Goal: Task Accomplishment & Management: Complete application form

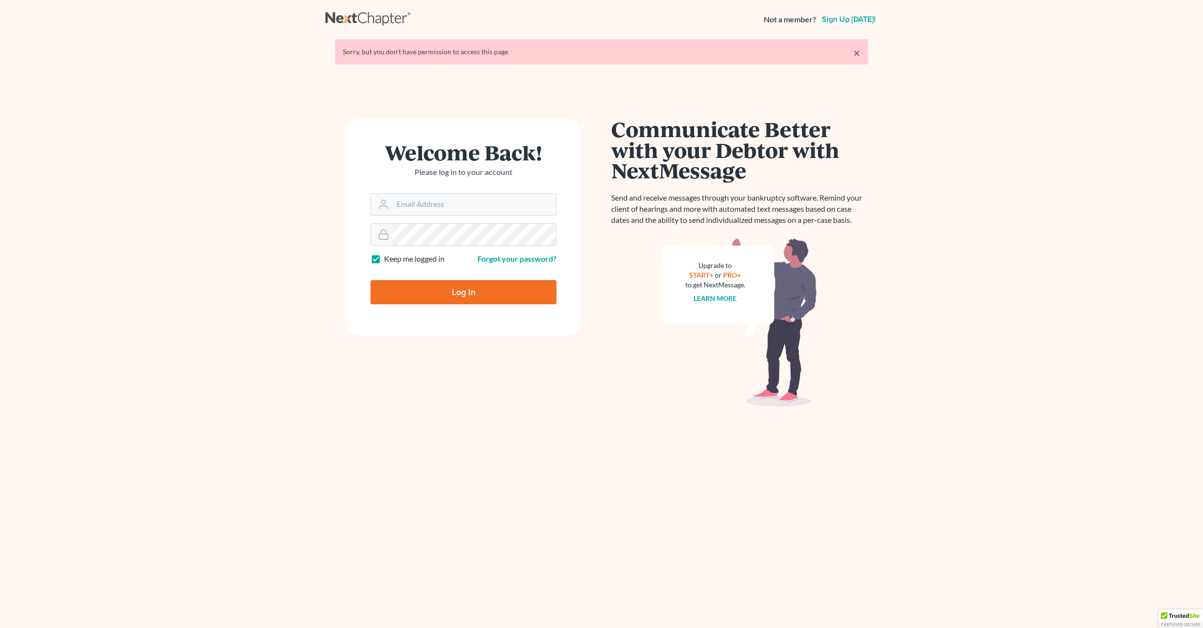
type input "[EMAIL_ADDRESS][DOMAIN_NAME]"
drag, startPoint x: 0, startPoint y: 0, endPoint x: 437, endPoint y: 196, distance: 478.9
click at [437, 196] on input "[EMAIL_ADDRESS][DOMAIN_NAME]" at bounding box center [474, 204] width 163 height 21
click at [413, 299] on input "Log In" at bounding box center [464, 292] width 186 height 24
type input "Thinking..."
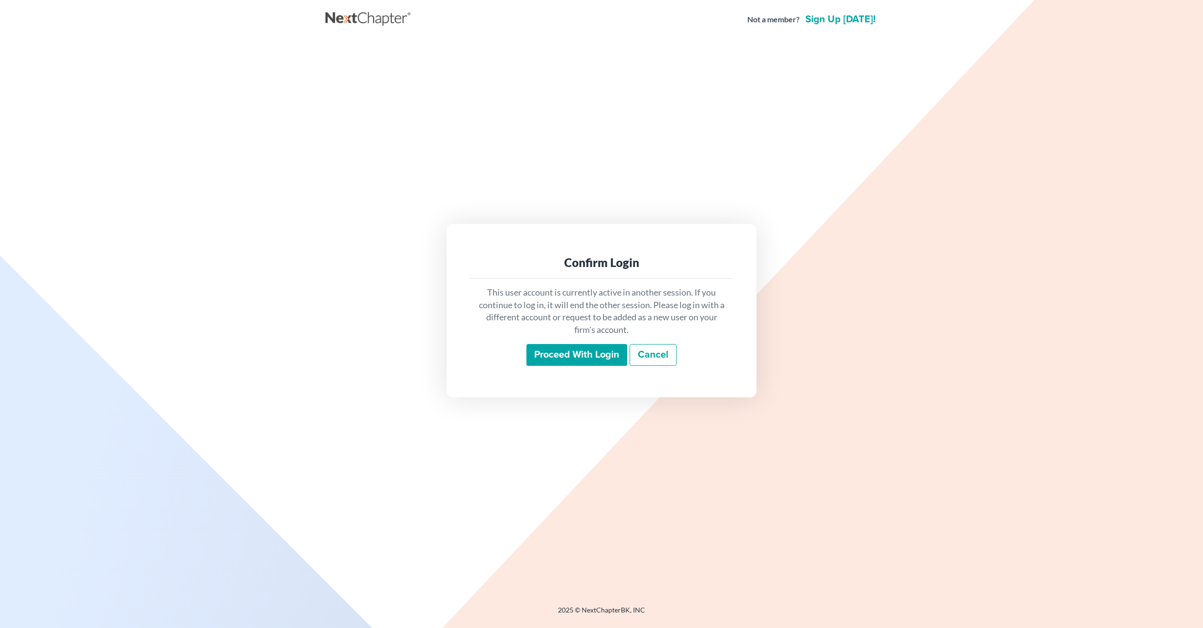
click at [585, 358] on input "Proceed with login" at bounding box center [576, 355] width 101 height 22
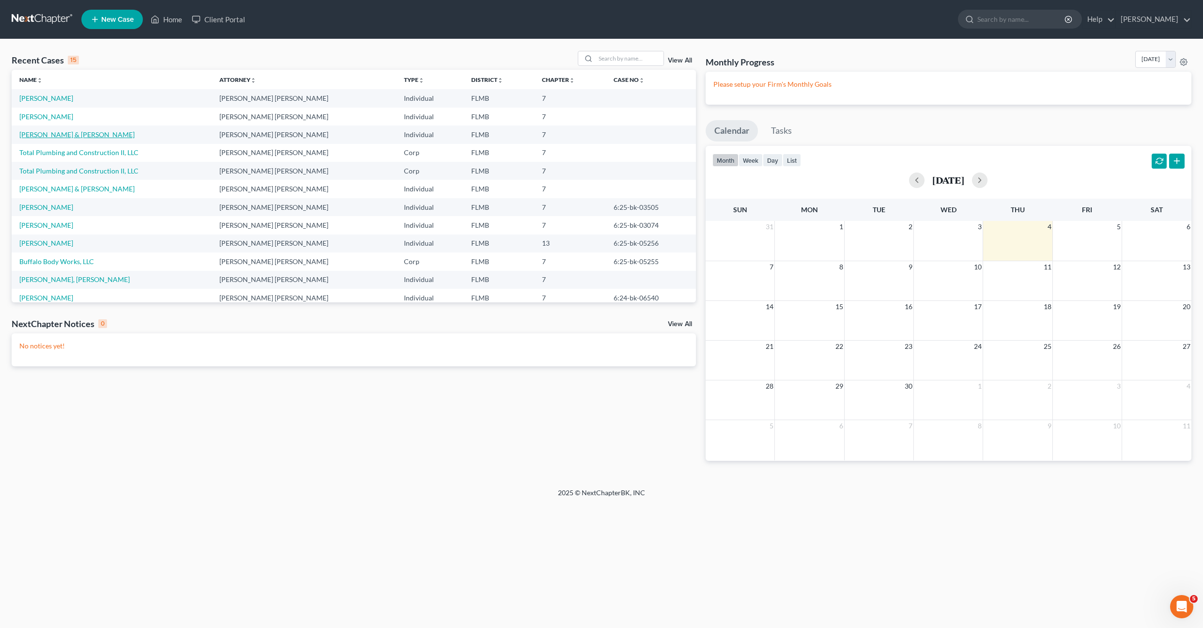
click at [49, 132] on link "[PERSON_NAME] & [PERSON_NAME]" at bounding box center [76, 134] width 115 height 8
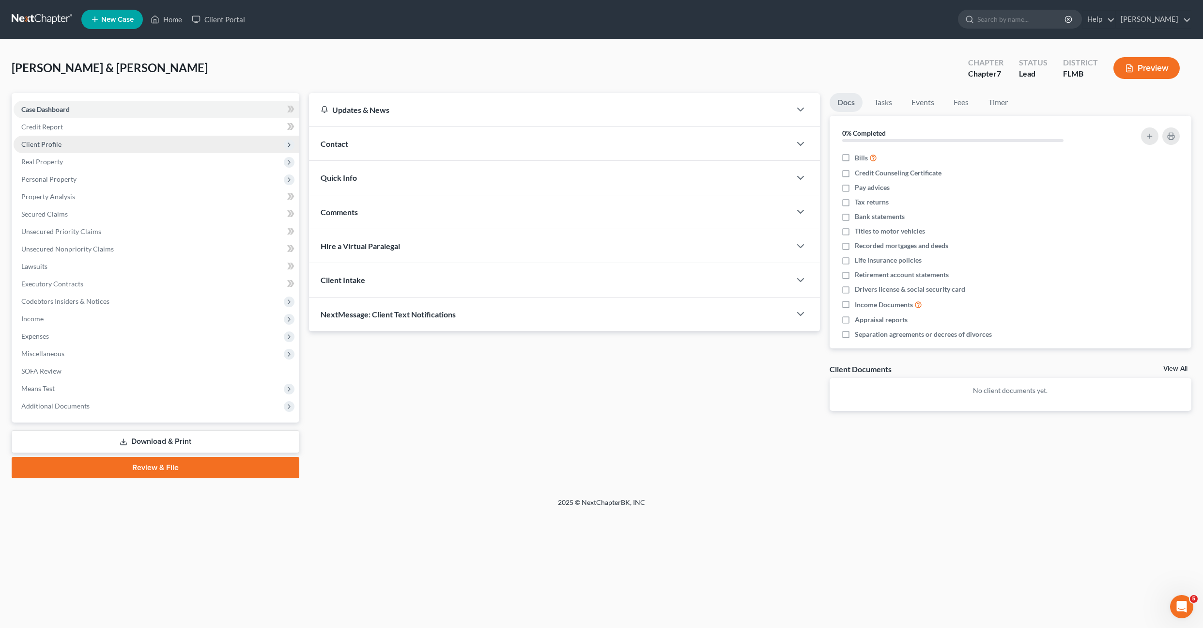
click at [47, 144] on span "Client Profile" at bounding box center [41, 144] width 40 height 8
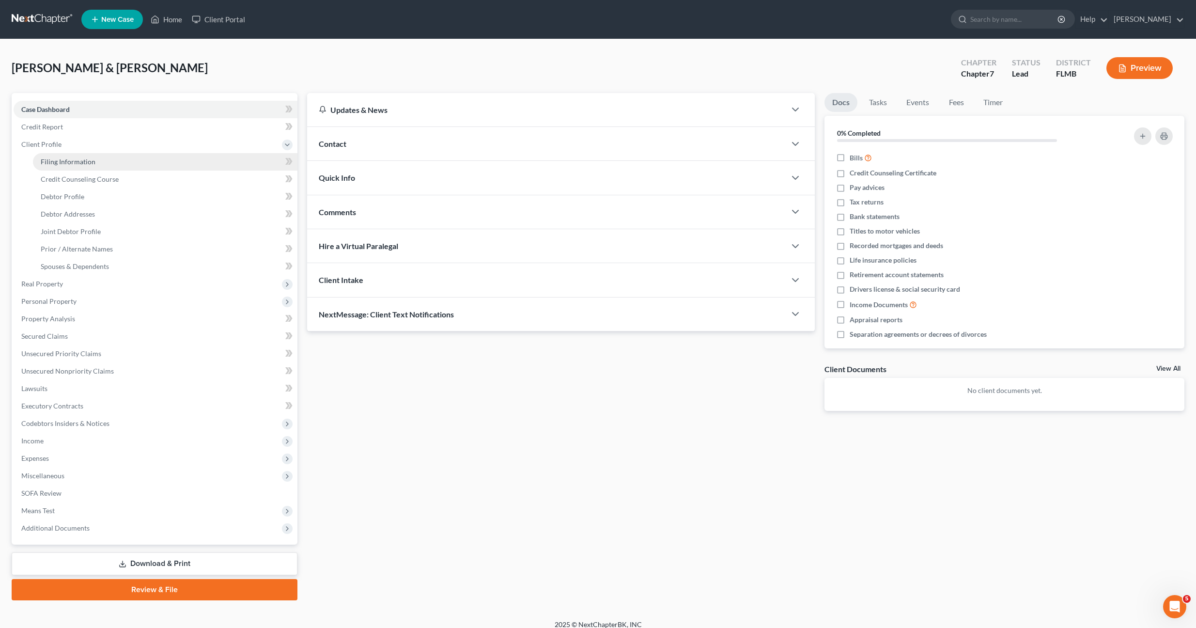
click at [67, 167] on link "Filing Information" at bounding box center [165, 161] width 264 height 17
select select "1"
select select "0"
select select "9"
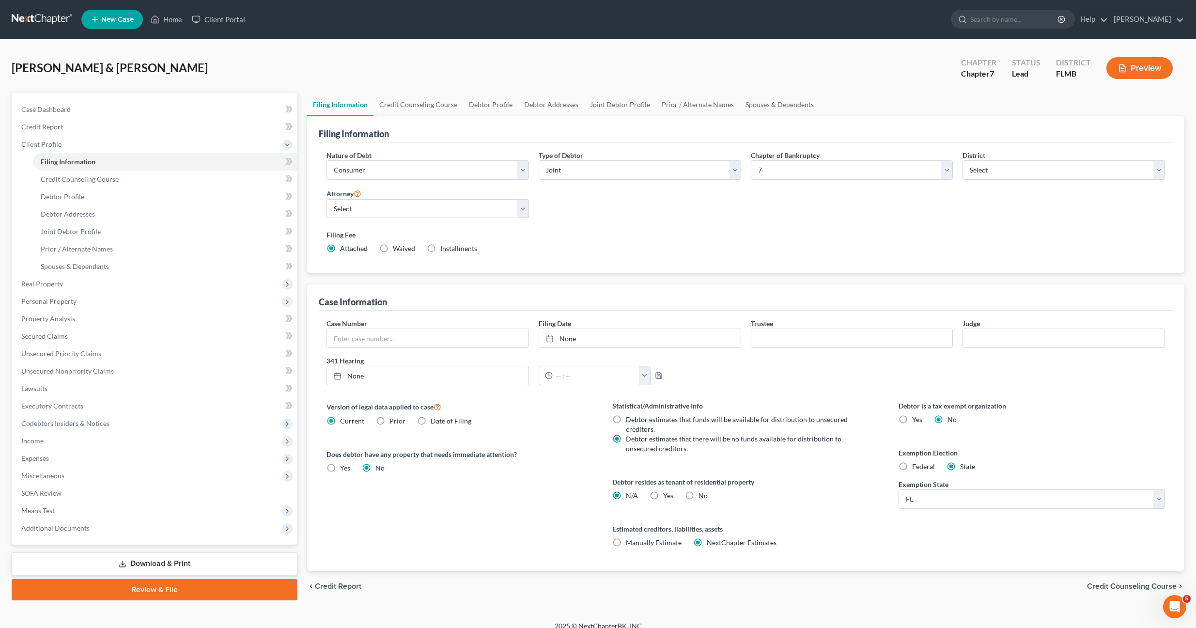
click at [655, 217] on div "Nature of Debt Select Business Consumer Other Nature of Business Select Clearin…" at bounding box center [746, 205] width 848 height 111
click at [79, 196] on span "Debtor Profile" at bounding box center [63, 196] width 44 height 8
select select "1"
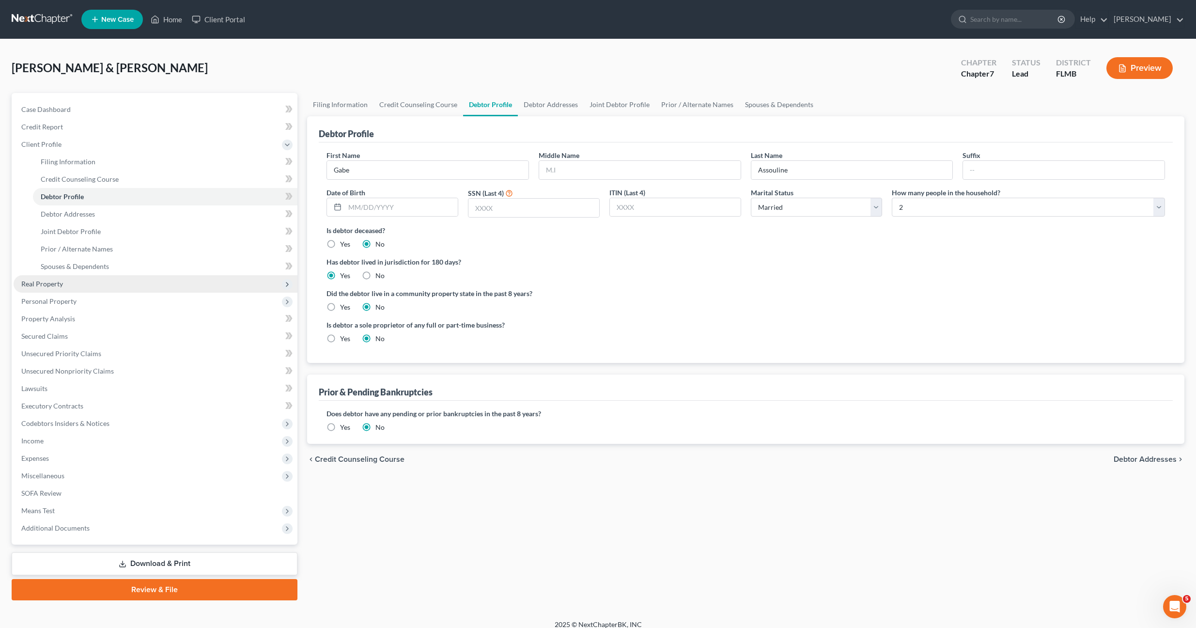
click at [55, 282] on span "Real Property" at bounding box center [42, 283] width 42 height 8
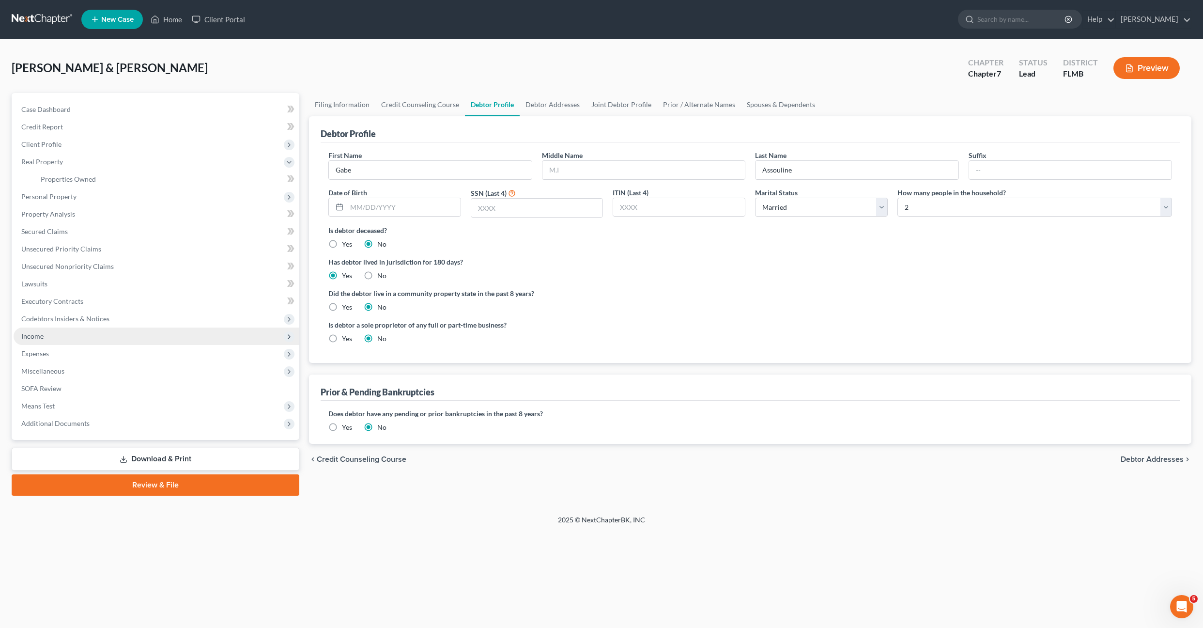
click at [37, 339] on span "Income" at bounding box center [32, 336] width 22 height 8
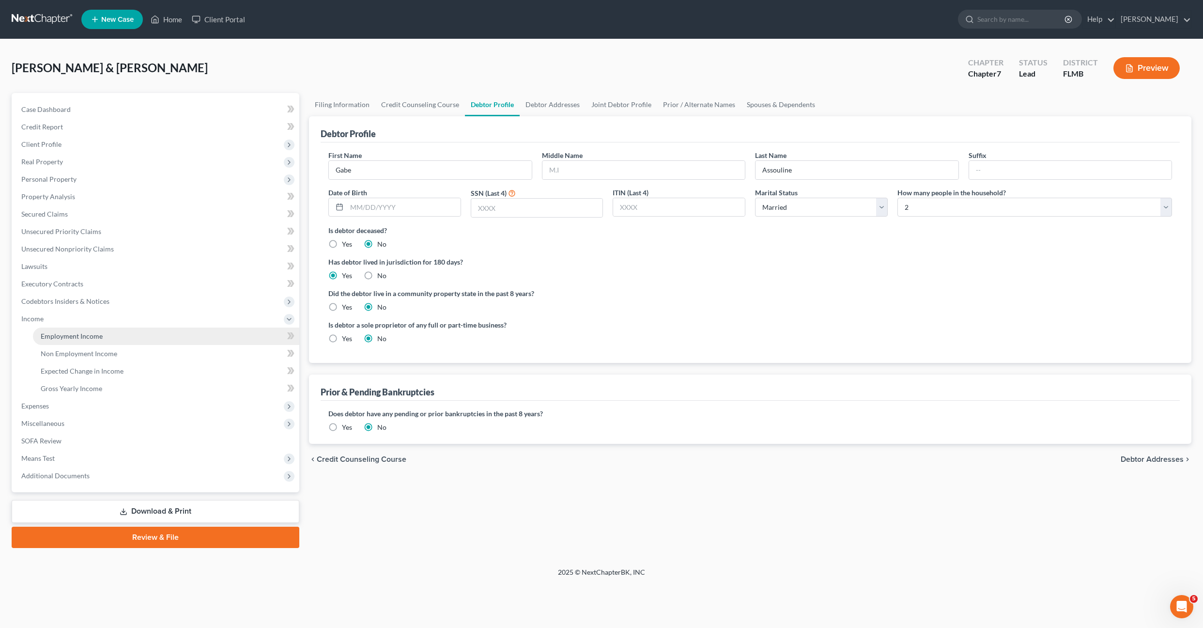
click at [60, 336] on span "Employment Income" at bounding box center [72, 336] width 62 height 8
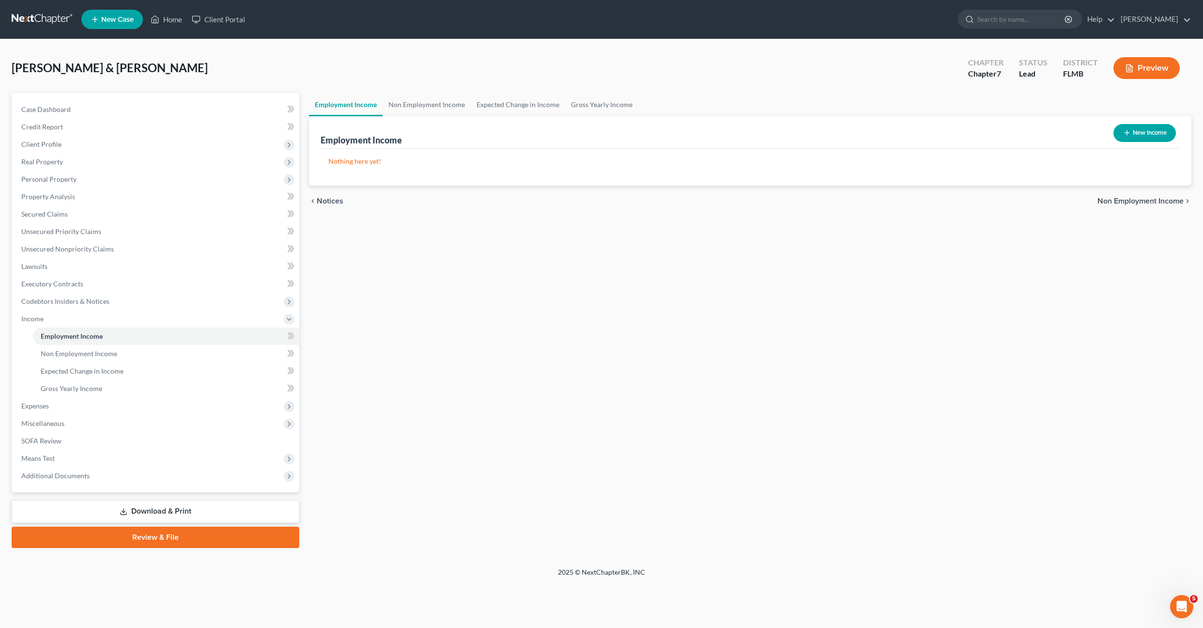
click at [1133, 134] on button "New Income" at bounding box center [1144, 133] width 62 height 18
select select "0"
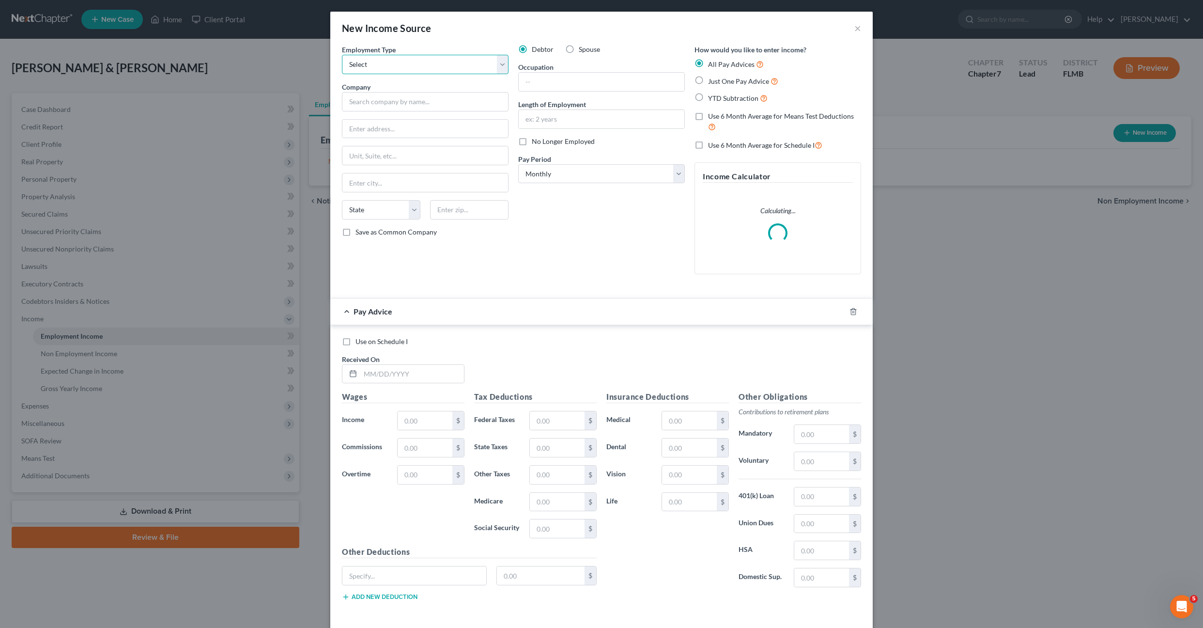
click at [390, 68] on select "Select Full or [DEMOGRAPHIC_DATA] Employment Self Employment" at bounding box center [425, 64] width 167 height 19
select select "0"
click at [342, 55] on select "Select Full or [DEMOGRAPHIC_DATA] Employment Self Employment" at bounding box center [425, 64] width 167 height 19
click at [386, 96] on input "text" at bounding box center [425, 101] width 167 height 19
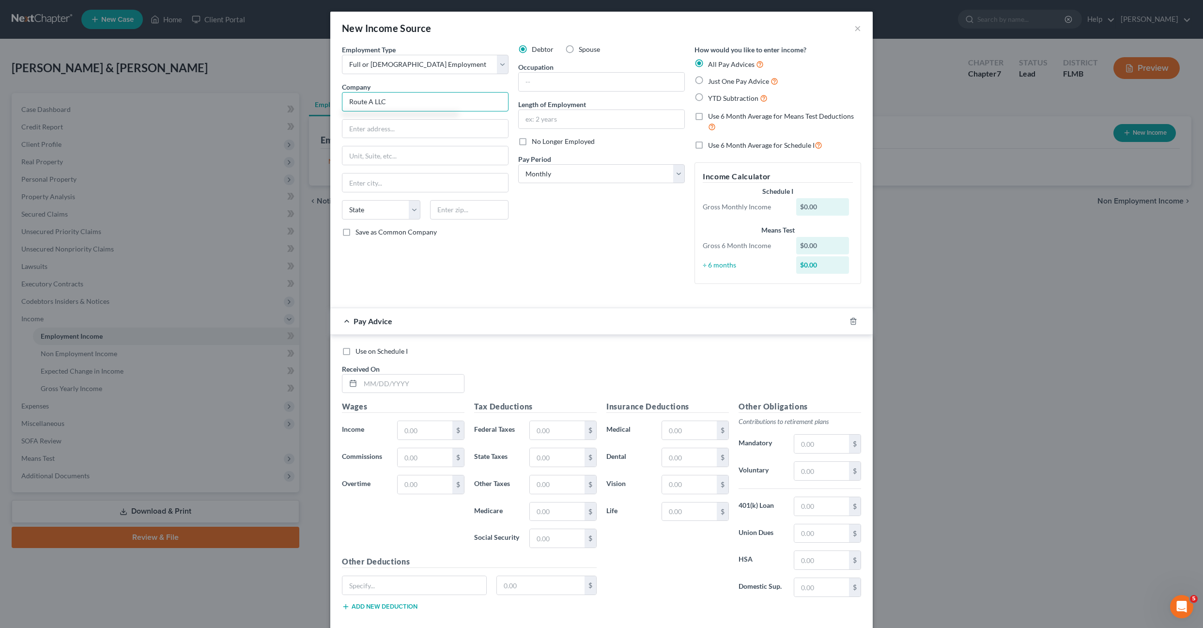
type input "Route A LLC"
type input "[STREET_ADDRESS]"
type input "33896"
type input "[PERSON_NAME]"
select select "9"
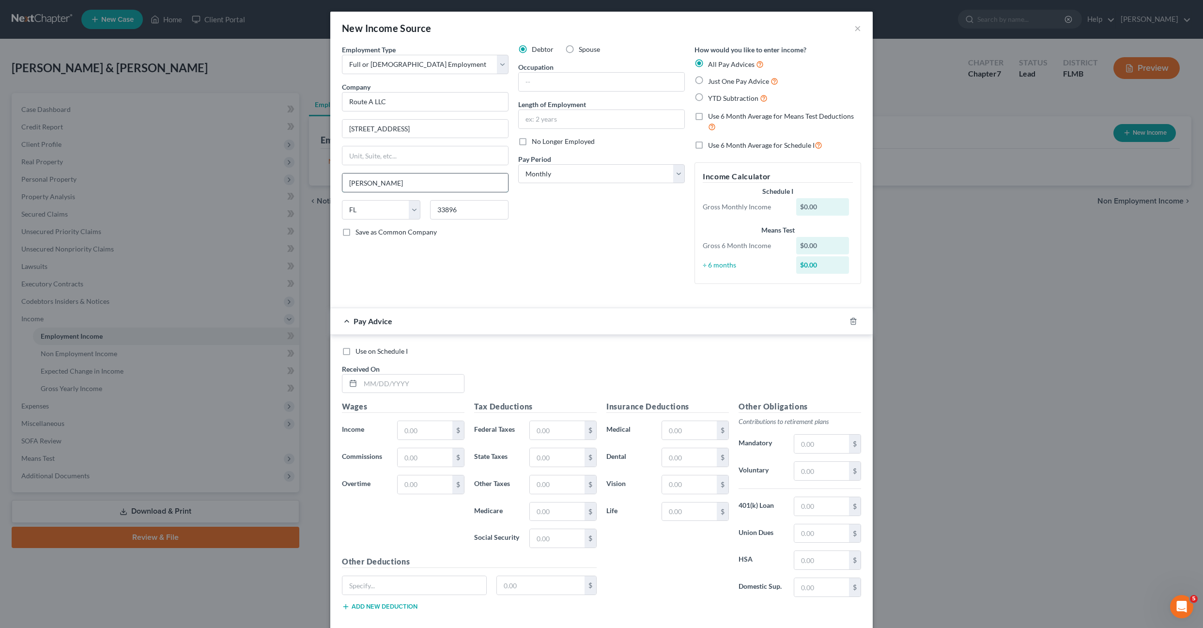
click at [414, 181] on input "[PERSON_NAME]" at bounding box center [425, 182] width 166 height 18
type input "L"
type input "Champions Gate"
click at [577, 81] on input "text" at bounding box center [602, 82] width 166 height 18
type input "Driver"
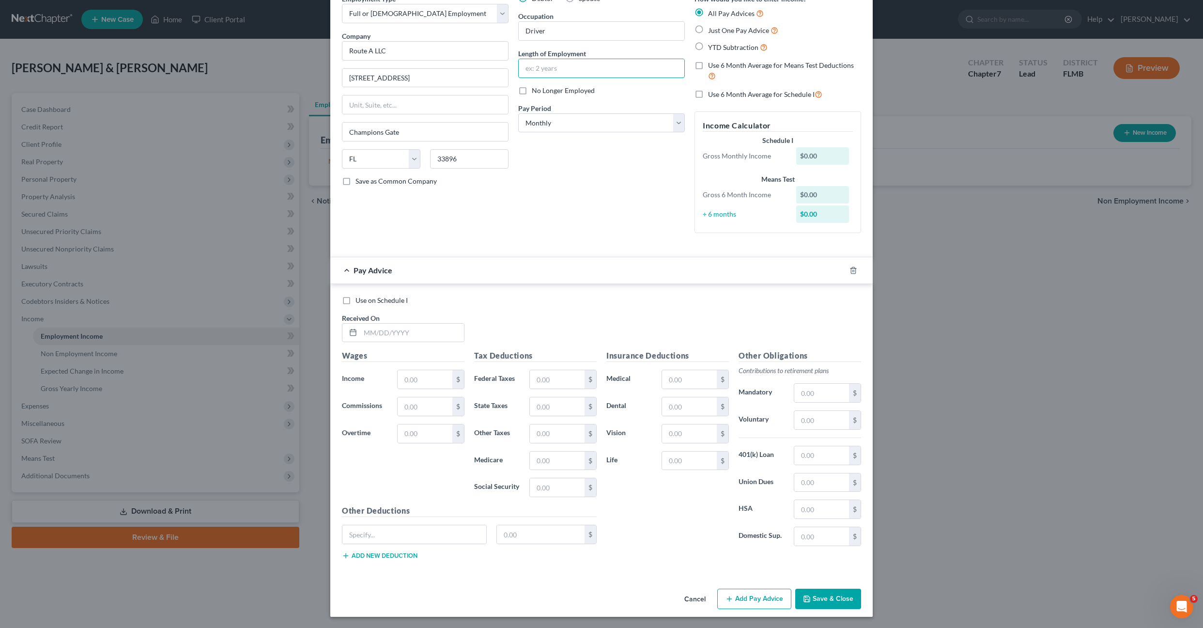
scroll to position [51, 0]
click at [833, 589] on button "Save & Close" at bounding box center [828, 598] width 66 height 20
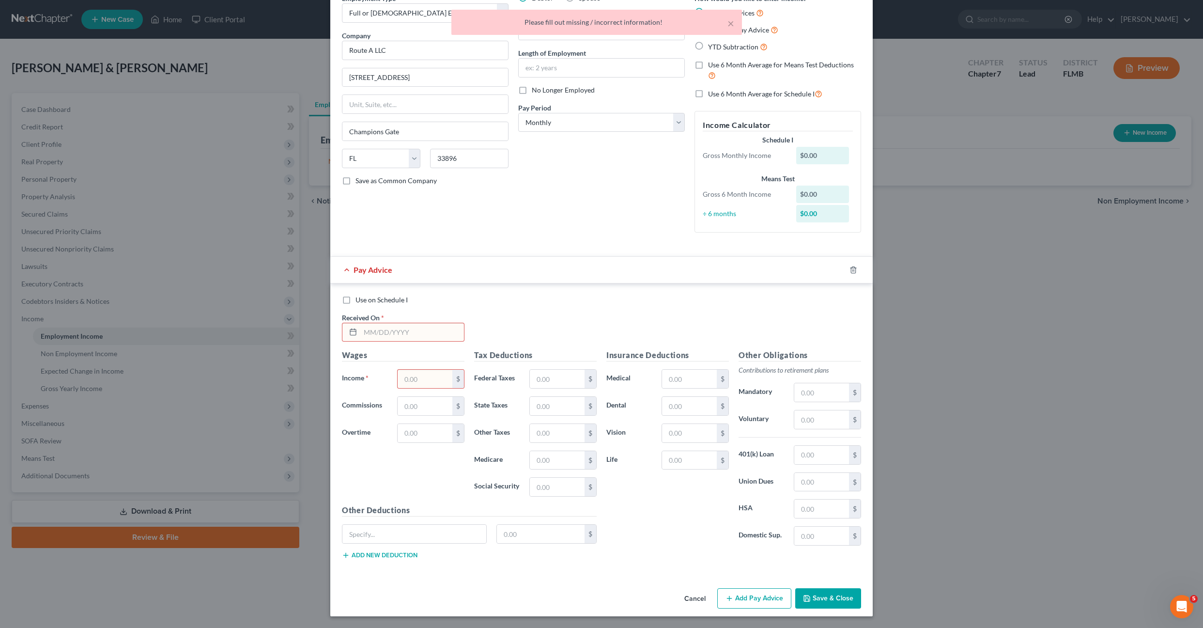
click at [413, 332] on input "text" at bounding box center [412, 332] width 104 height 18
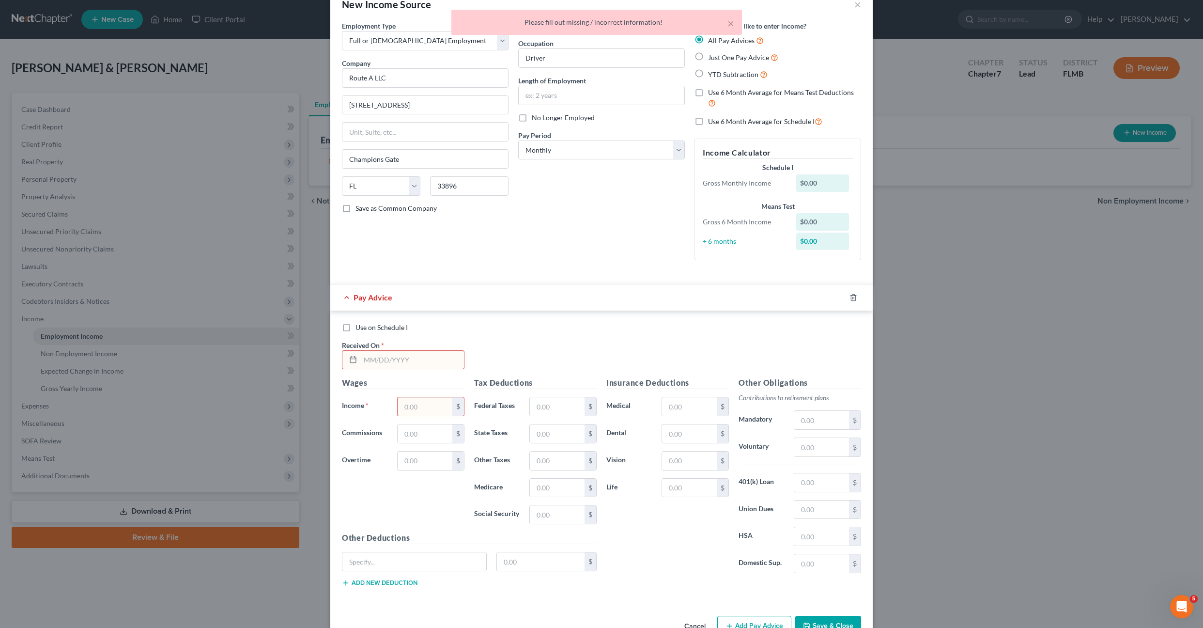
scroll to position [0, 0]
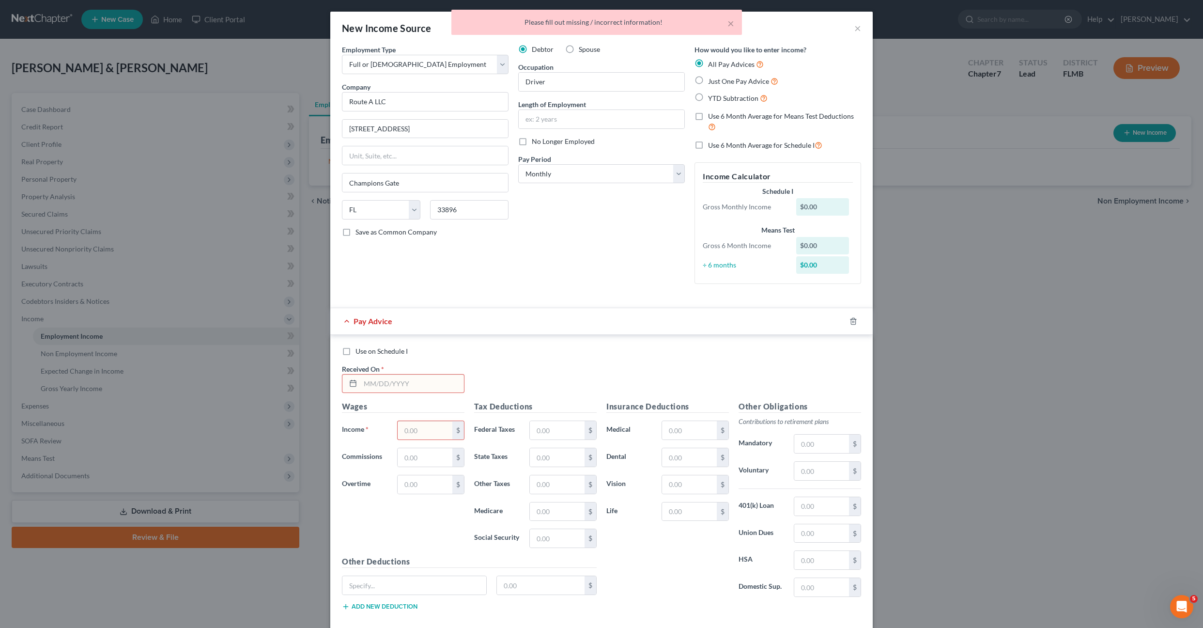
drag, startPoint x: 693, startPoint y: 82, endPoint x: 587, endPoint y: 255, distance: 202.7
click at [708, 82] on label "Just One Pay Advice" at bounding box center [743, 81] width 70 height 11
click at [712, 82] on input "Just One Pay Advice" at bounding box center [715, 79] width 6 height 6
radio input "true"
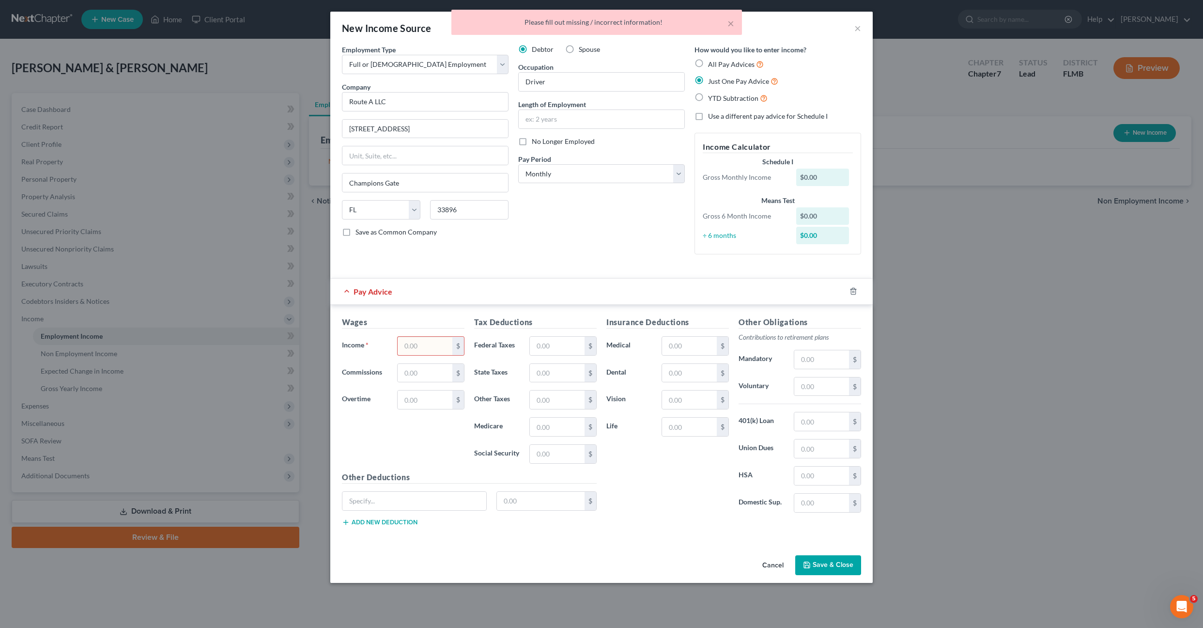
click at [426, 341] on input "text" at bounding box center [425, 346] width 55 height 18
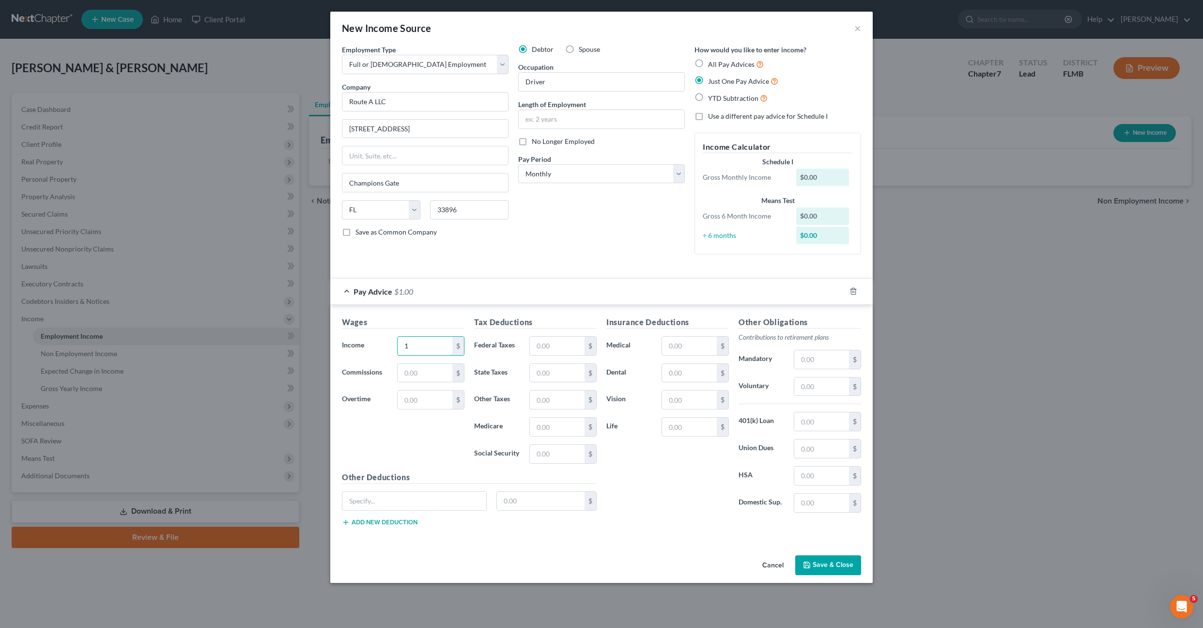
type input "1"
click at [822, 570] on button "Save & Close" at bounding box center [828, 565] width 66 height 20
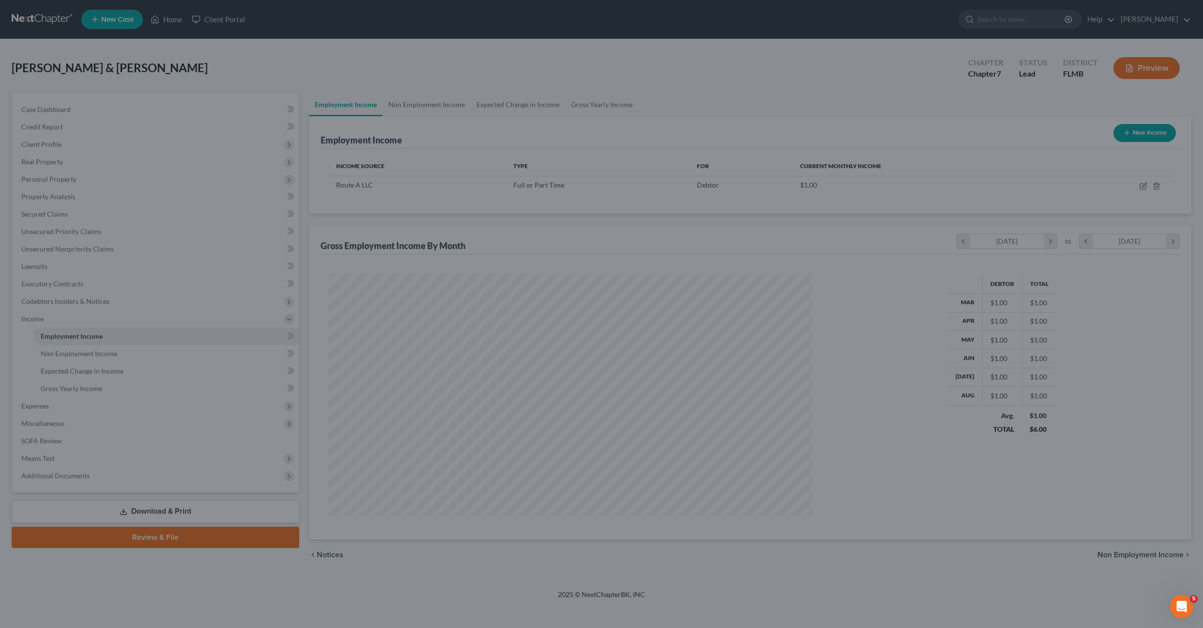
scroll to position [242, 503]
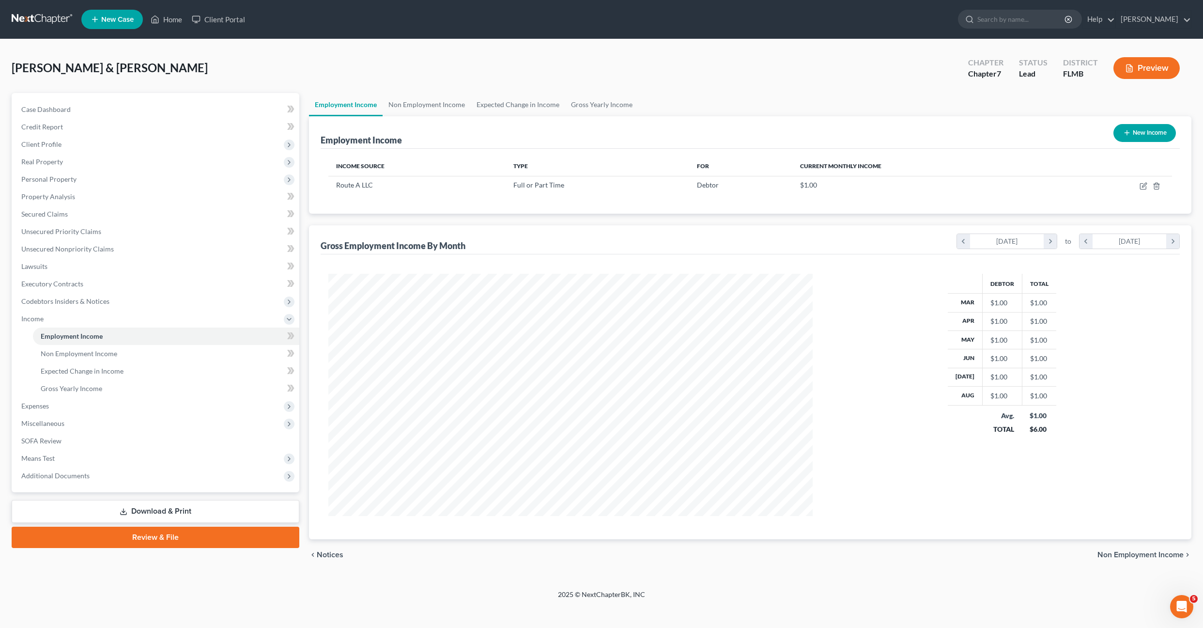
click at [1164, 129] on button "New Income" at bounding box center [1144, 133] width 62 height 18
select select "0"
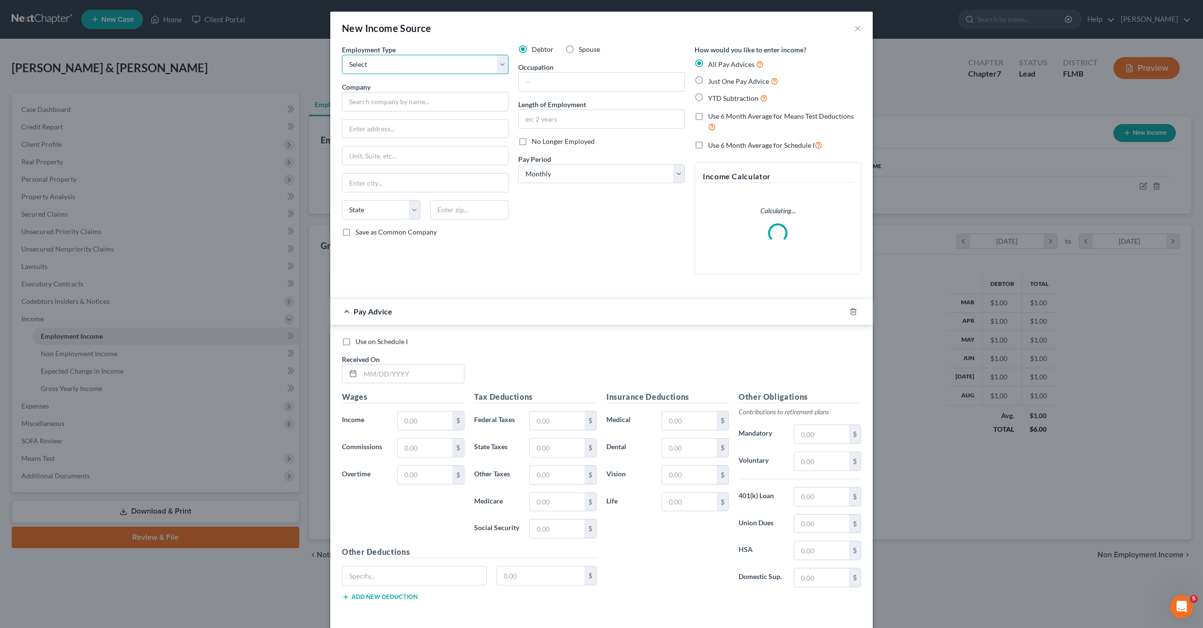
click at [373, 63] on select "Select Full or [DEMOGRAPHIC_DATA] Employment Self Employment" at bounding box center [425, 64] width 167 height 19
select select "0"
click at [342, 55] on select "Select Full or [DEMOGRAPHIC_DATA] Employment Self Employment" at bounding box center [425, 64] width 167 height 19
click at [377, 107] on input "text" at bounding box center [425, 101] width 167 height 19
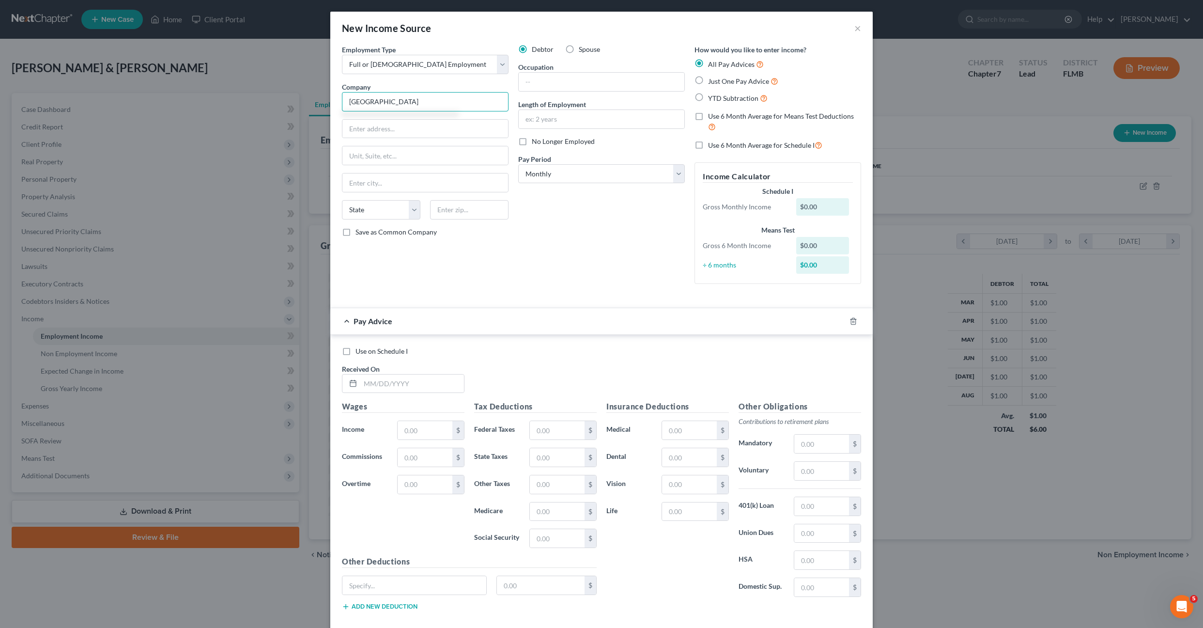
type input "[GEOGRAPHIC_DATA]"
type input "8651 Commodity Circle"
type input "32819"
type input "Orlando"
select select "9"
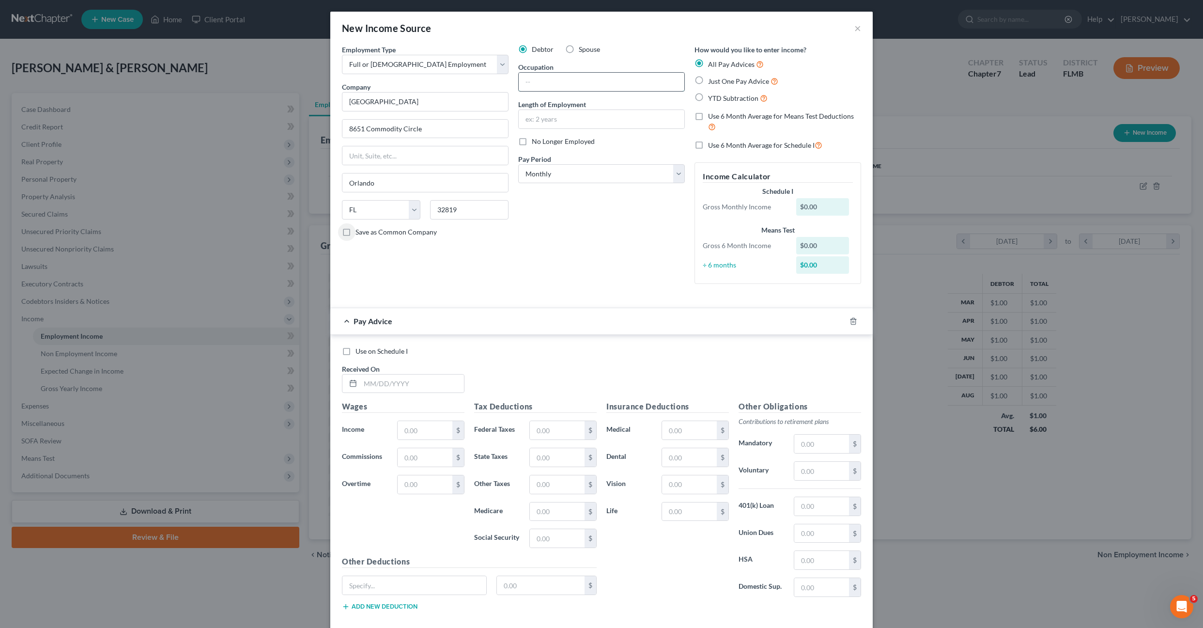
click at [590, 86] on input "text" at bounding box center [602, 82] width 166 height 18
type input "Teacher"
drag, startPoint x: 637, startPoint y: 238, endPoint x: 629, endPoint y: 227, distance: 13.6
click at [635, 235] on div "Debtor Spouse Occupation Teacher Length of Employment No Longer Employed Pay Pe…" at bounding box center [601, 168] width 176 height 247
click at [545, 181] on select "Select Monthly Twice Monthly Every Other Week Weekly" at bounding box center [601, 173] width 167 height 19
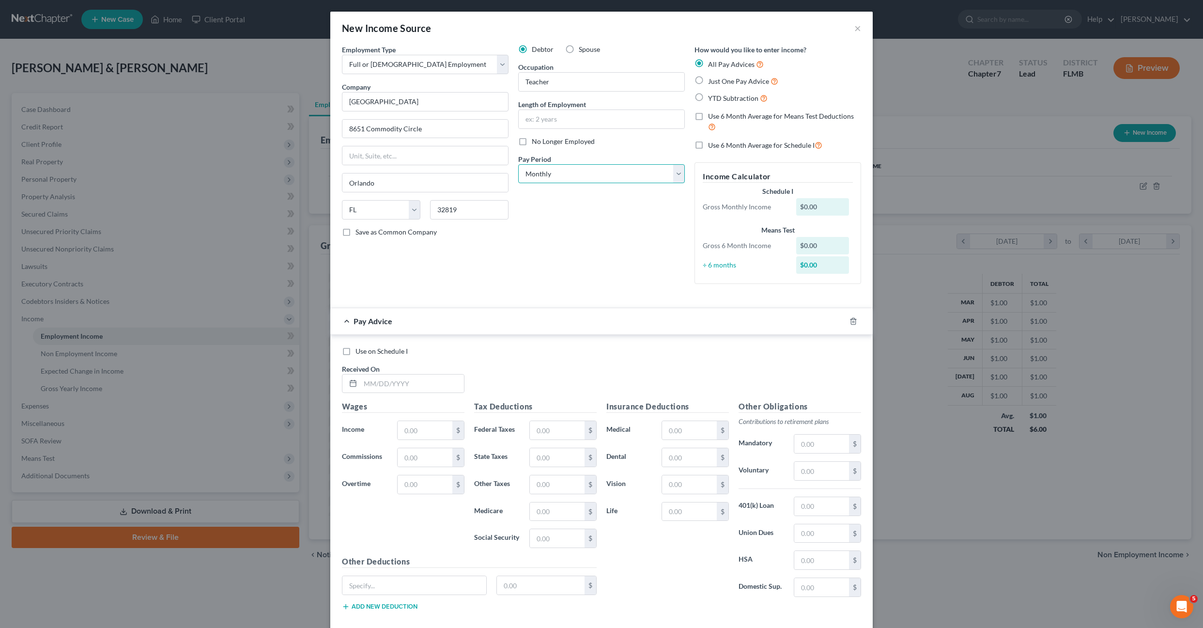
select select "1"
click at [518, 164] on select "Select Monthly Twice Monthly Every Other Week Weekly" at bounding box center [601, 173] width 167 height 19
click at [413, 423] on input "text" at bounding box center [425, 430] width 55 height 18
type input "1,750"
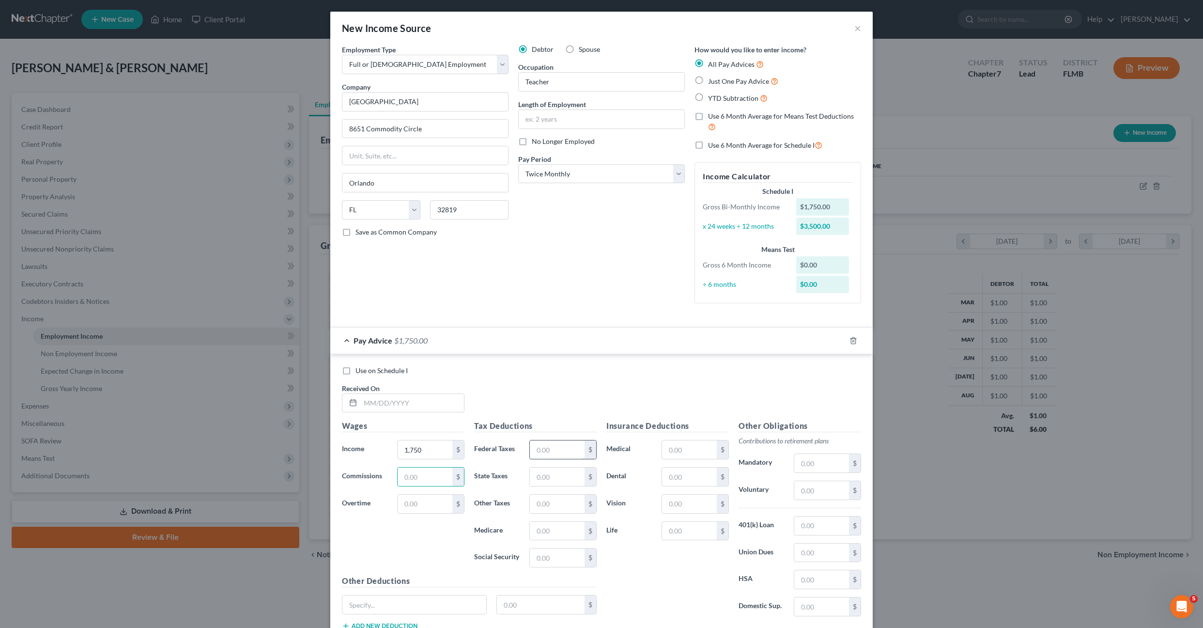
click at [548, 447] on input "text" at bounding box center [557, 449] width 55 height 18
type input "104.52"
type input "25.37"
type input "108.50"
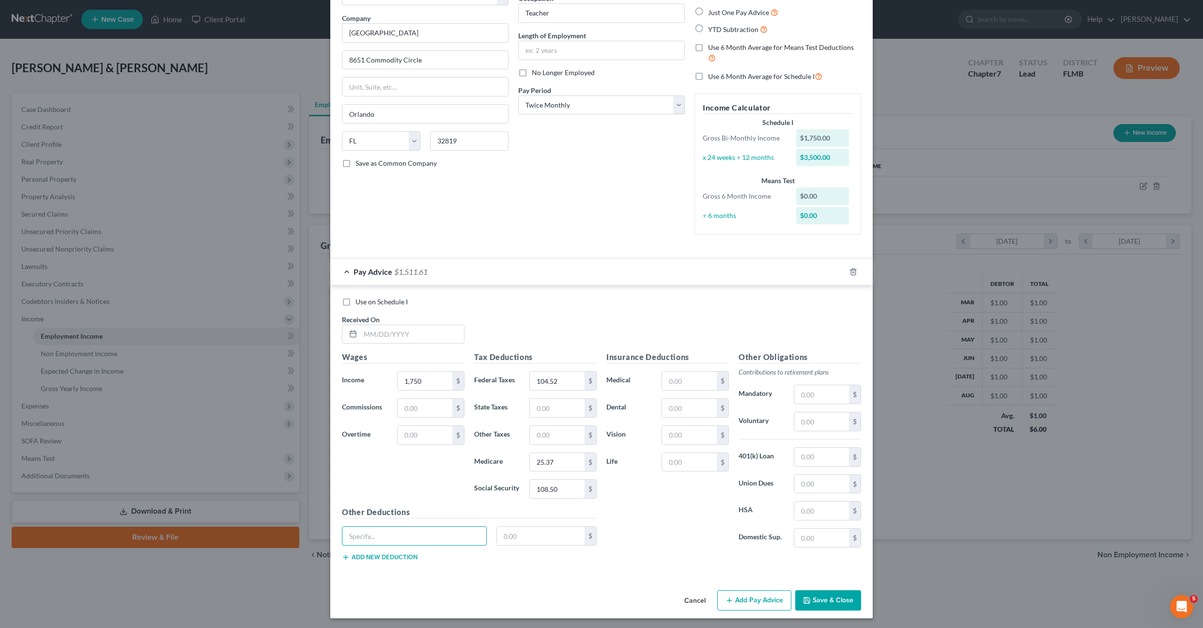
scroll to position [71, 0]
click at [818, 604] on button "Save & Close" at bounding box center [828, 598] width 66 height 20
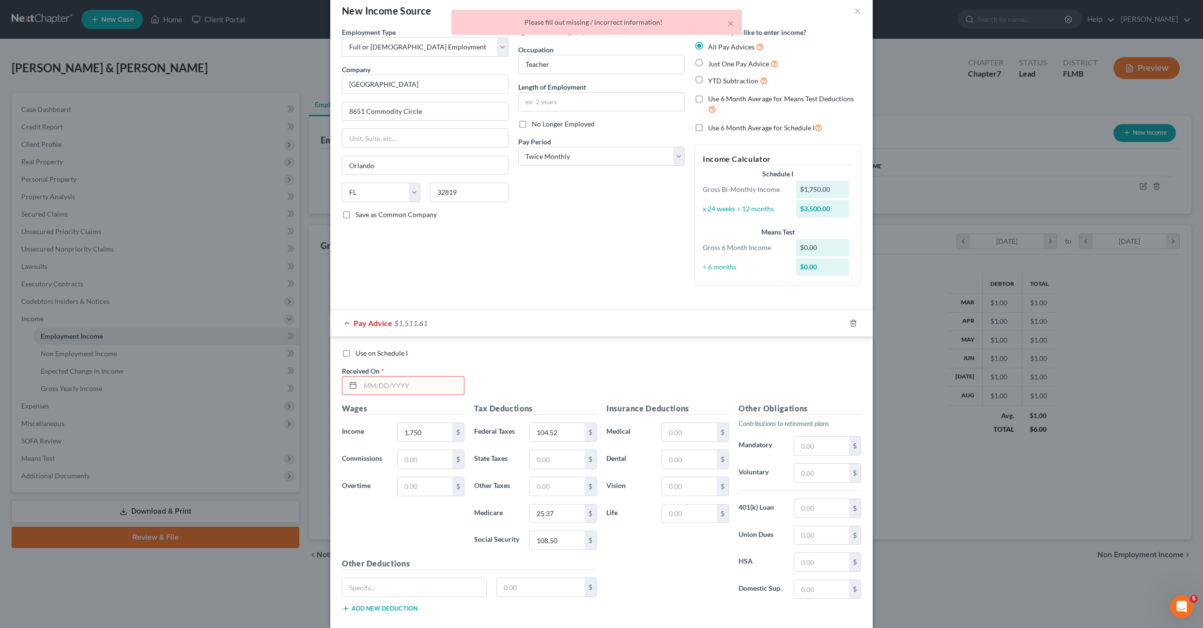
scroll to position [0, 0]
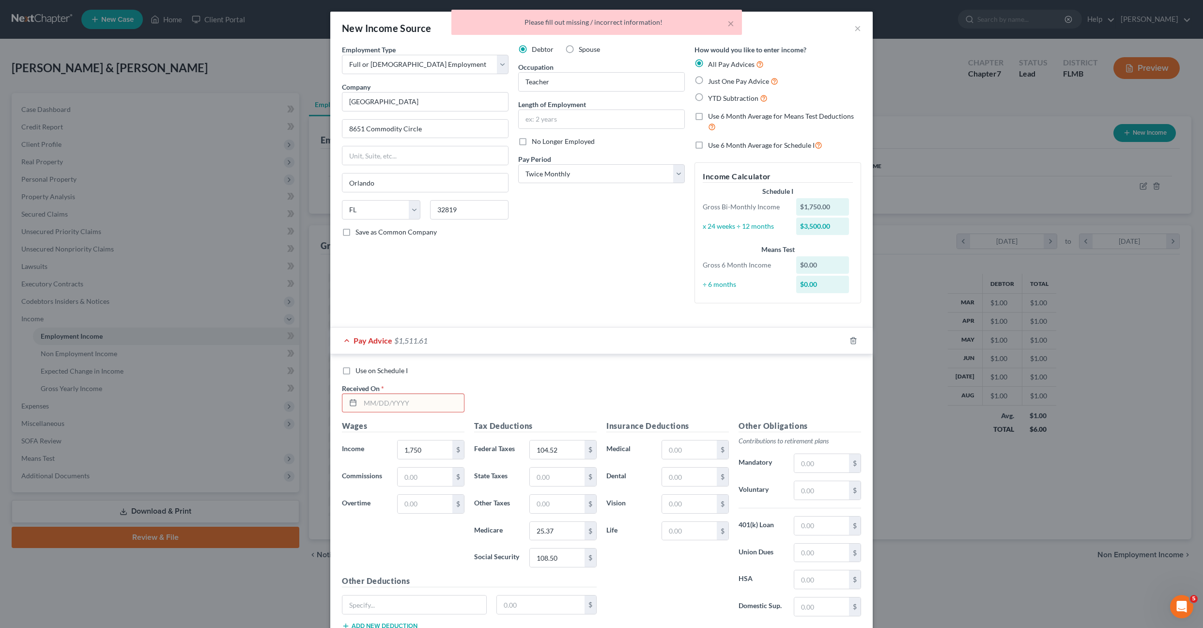
click at [708, 82] on label "Just One Pay Advice" at bounding box center [743, 81] width 70 height 11
click at [708, 84] on label "Just One Pay Advice" at bounding box center [743, 81] width 70 height 11
click at [712, 82] on input "Just One Pay Advice" at bounding box center [715, 79] width 6 height 6
radio input "true"
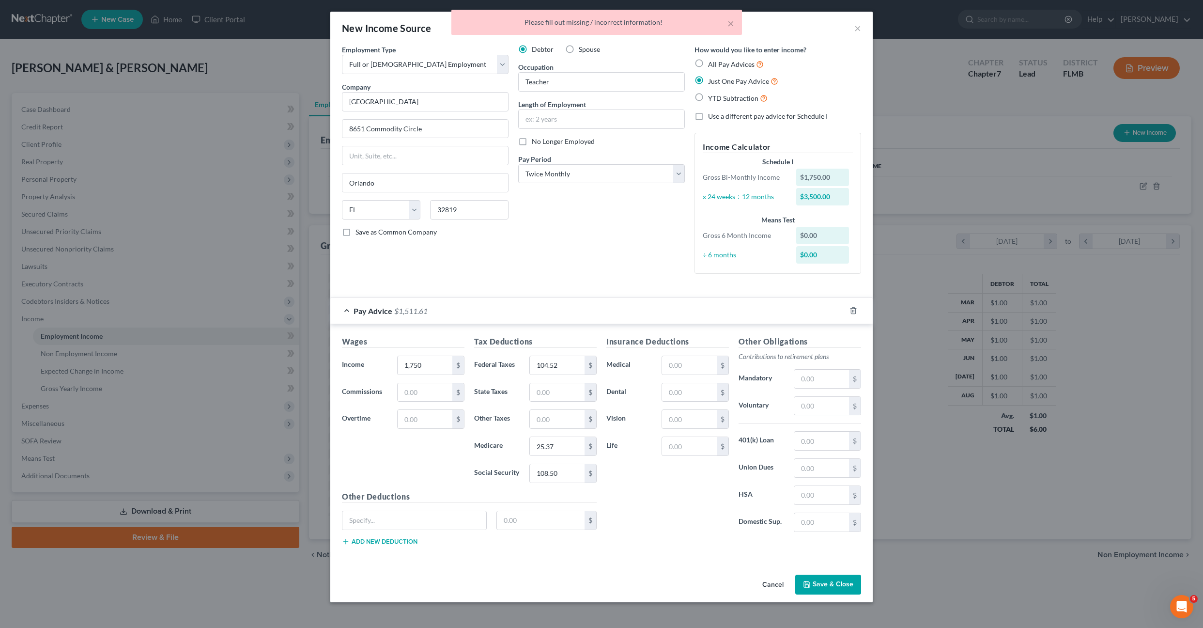
click at [583, 266] on div "Debtor Spouse Occupation Teacher Length of Employment No Longer Employed Pay Pe…" at bounding box center [601, 163] width 176 height 237
click at [809, 584] on icon "button" at bounding box center [807, 584] width 8 height 8
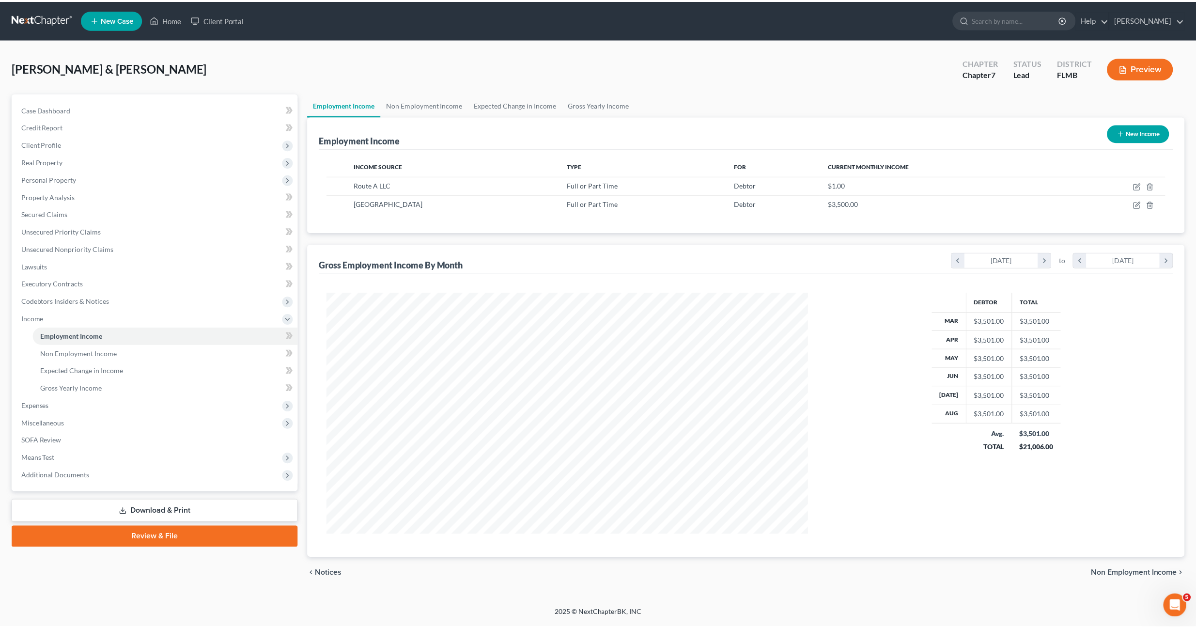
scroll to position [242, 503]
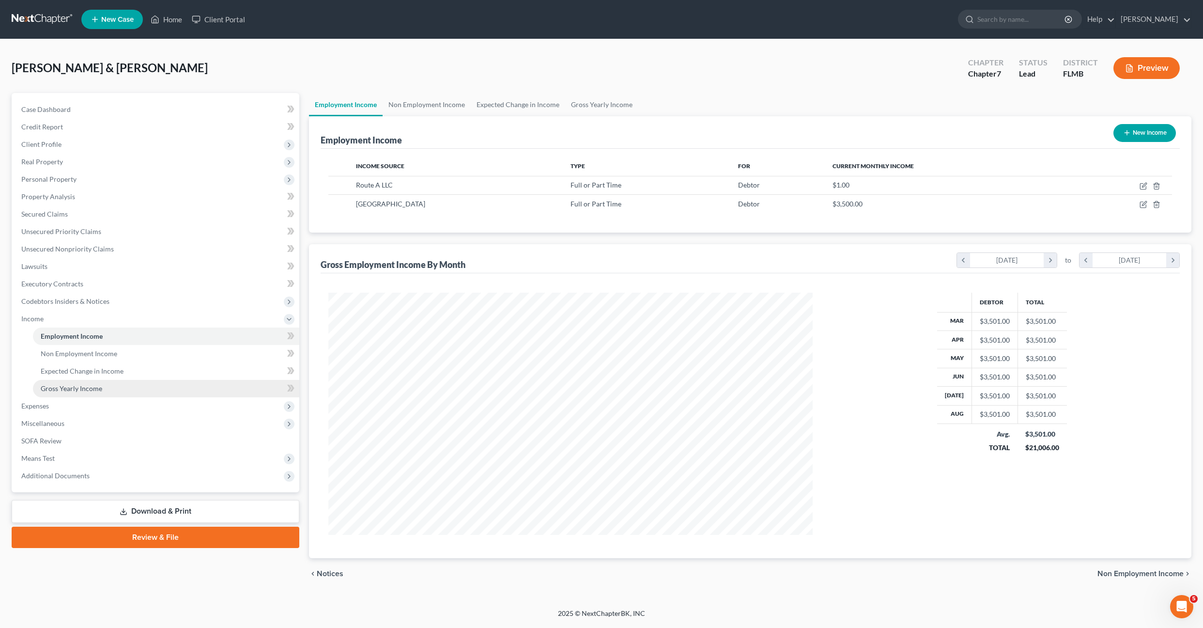
click at [62, 380] on link "Gross Yearly Income" at bounding box center [166, 388] width 266 height 17
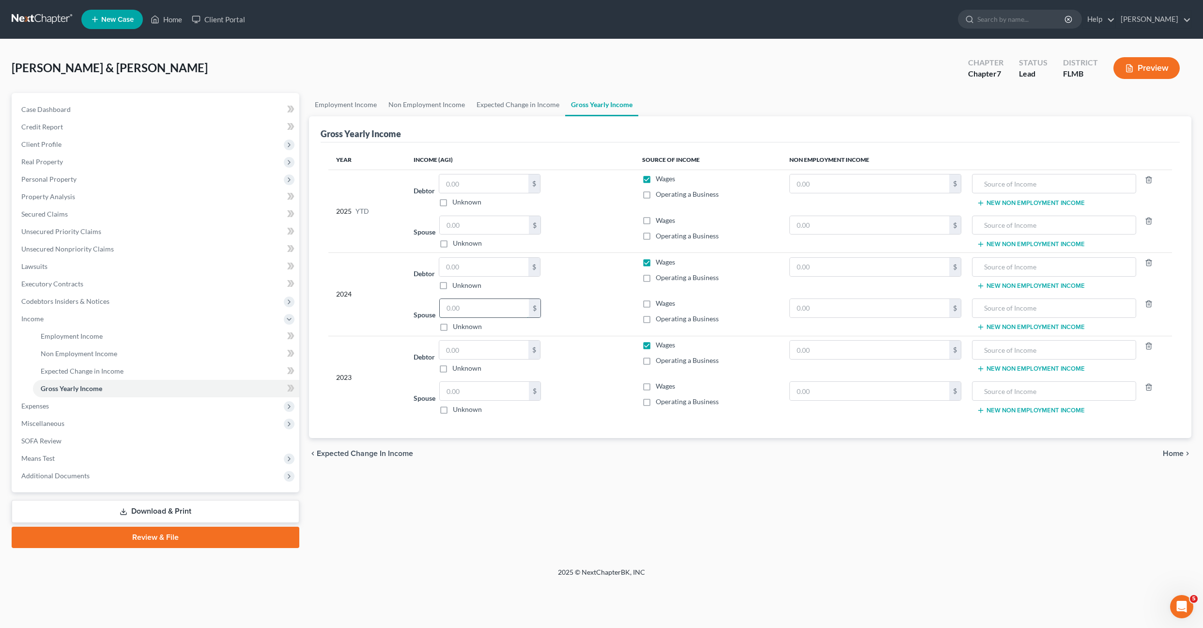
click at [485, 309] on input "text" at bounding box center [484, 308] width 89 height 18
click at [470, 269] on input "text" at bounding box center [483, 267] width 89 height 18
click at [447, 259] on input "text" at bounding box center [483, 267] width 89 height 18
click at [477, 346] on input "text" at bounding box center [483, 349] width 89 height 18
click at [479, 269] on input "42,727" at bounding box center [483, 267] width 89 height 18
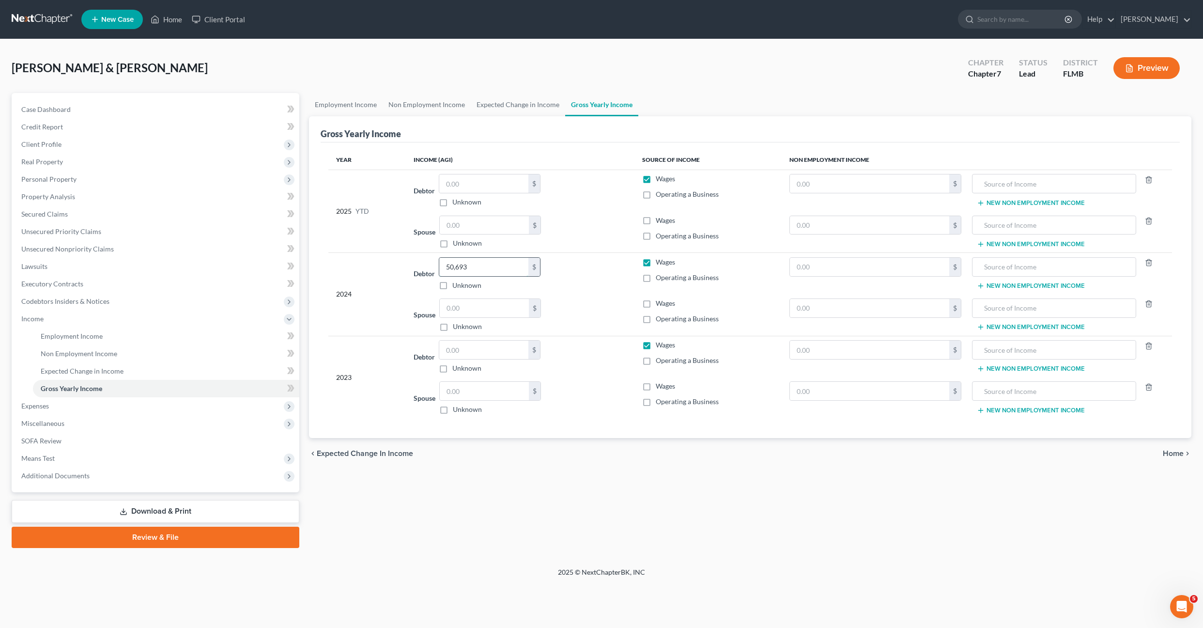
type input "50,693"
click at [1050, 309] on input "text" at bounding box center [1054, 308] width 154 height 18
type input "business loss"
click at [656, 318] on label "Operating a Business" at bounding box center [687, 319] width 63 height 10
click at [660, 318] on input "Operating a Business" at bounding box center [663, 317] width 6 height 6
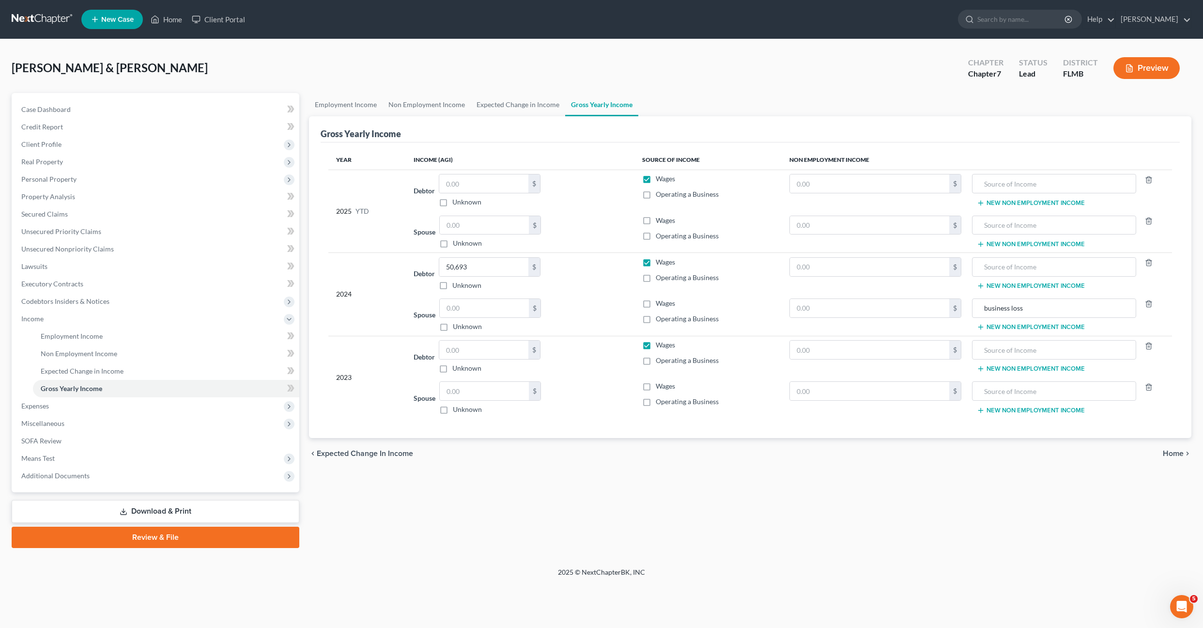
checkbox input "true"
click at [486, 313] on input "text" at bounding box center [484, 308] width 89 height 18
type input "0q"
click at [466, 357] on input "text" at bounding box center [483, 349] width 89 height 18
click at [500, 291] on td "Debtor 50,693.00 $ Unknown Balance Undetermined 50,693 $ Unknown" at bounding box center [520, 274] width 229 height 42
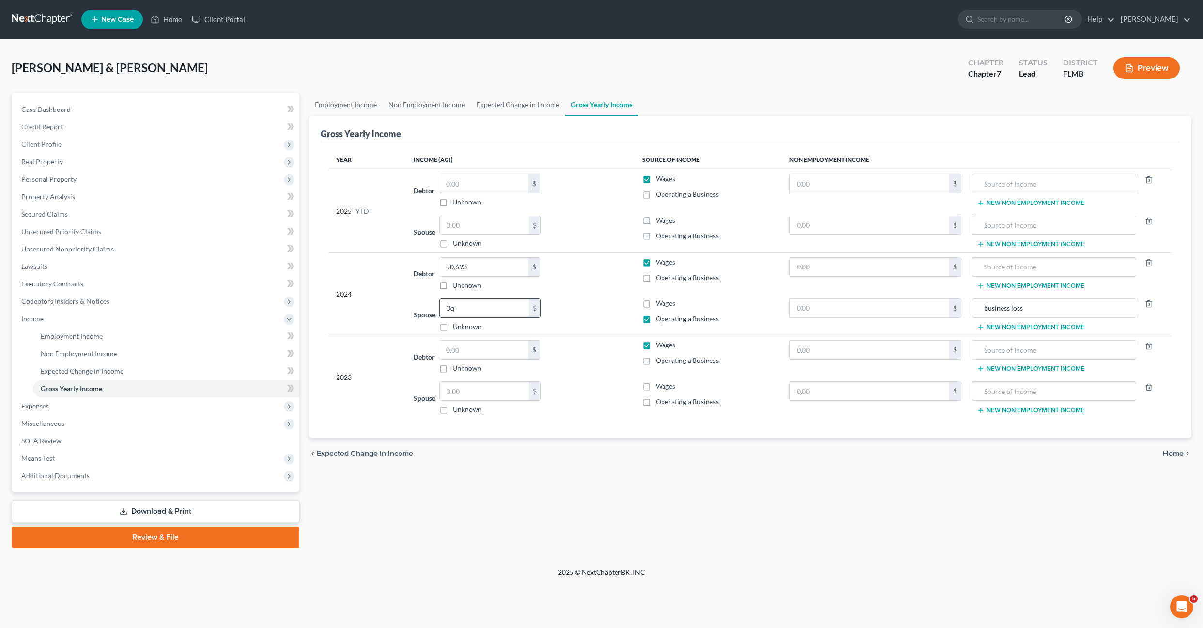
click at [482, 311] on input "0q" at bounding box center [484, 308] width 89 height 18
type input "0"
click at [565, 431] on div "Year Income (AGI) Source of Income Non Employment Income 2025 YTD Debtor $ Unkn…" at bounding box center [750, 289] width 859 height 295
click at [78, 373] on span "Expected Change in Income" at bounding box center [82, 371] width 83 height 8
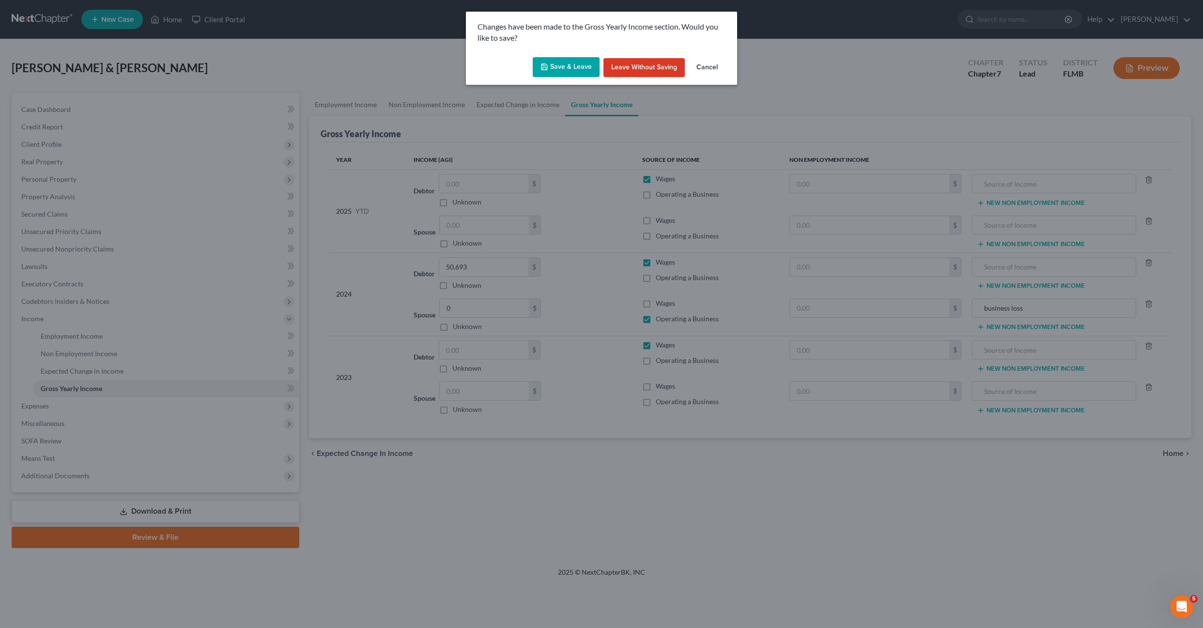
click at [75, 361] on div "Changes have been made to the Gross Yearly Income section. Would you like to sa…" at bounding box center [601, 314] width 1203 height 628
click at [567, 73] on button "Save & Leave" at bounding box center [566, 67] width 67 height 20
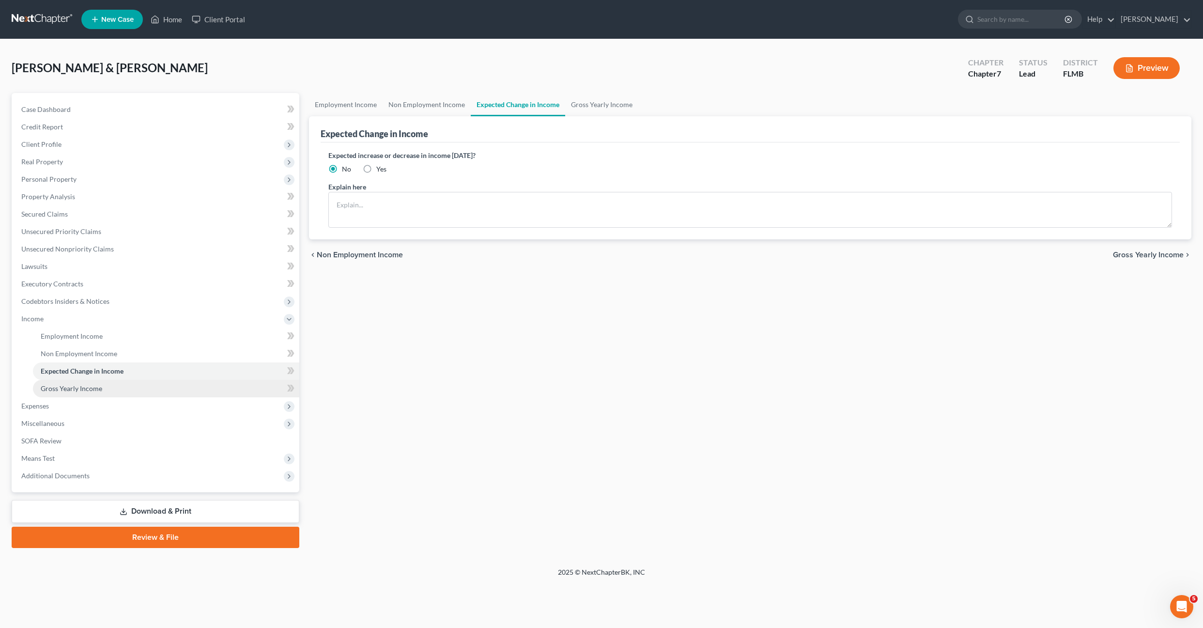
click at [48, 396] on link "Gross Yearly Income" at bounding box center [166, 388] width 266 height 17
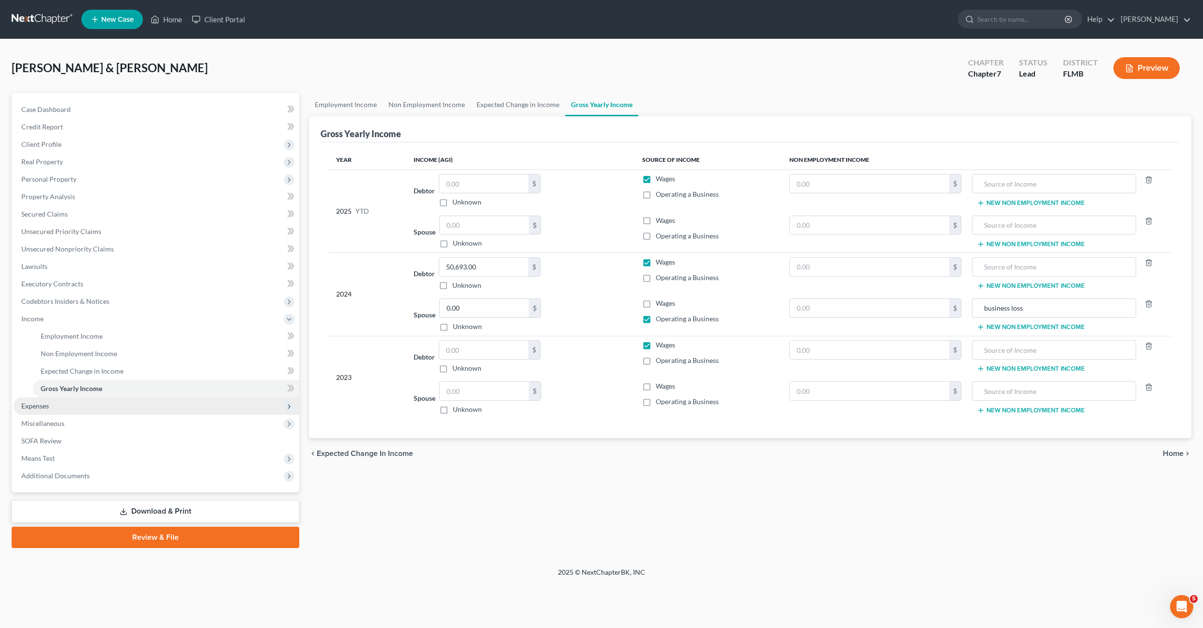
click at [38, 408] on span "Expenses" at bounding box center [35, 406] width 28 height 8
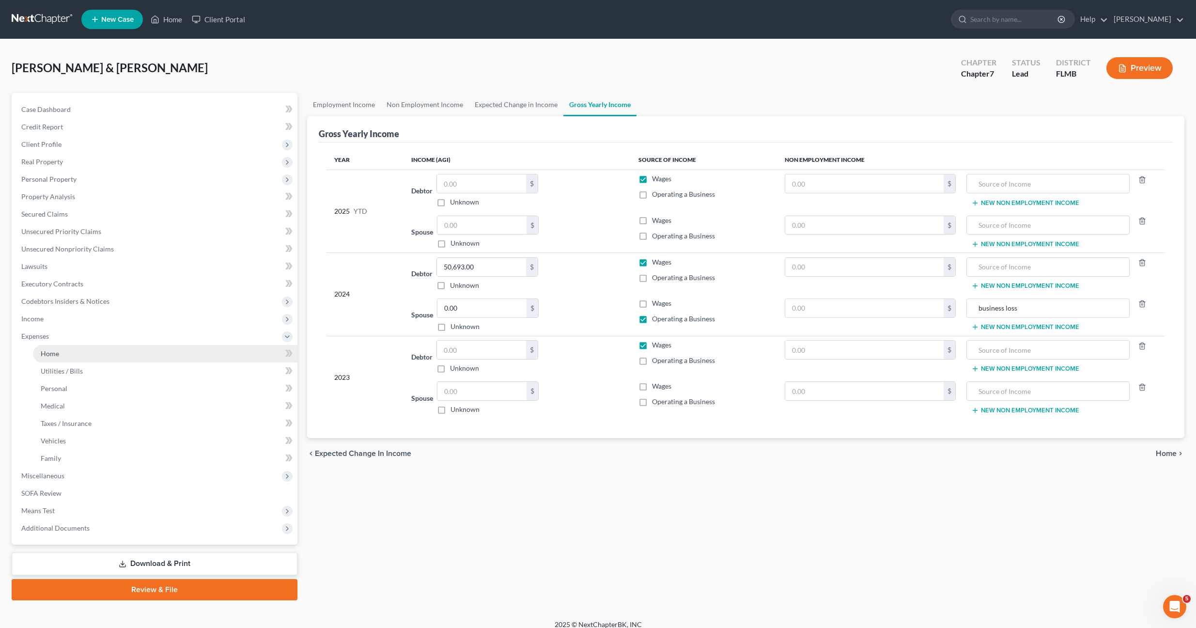
click at [47, 351] on span "Home" at bounding box center [50, 353] width 18 height 8
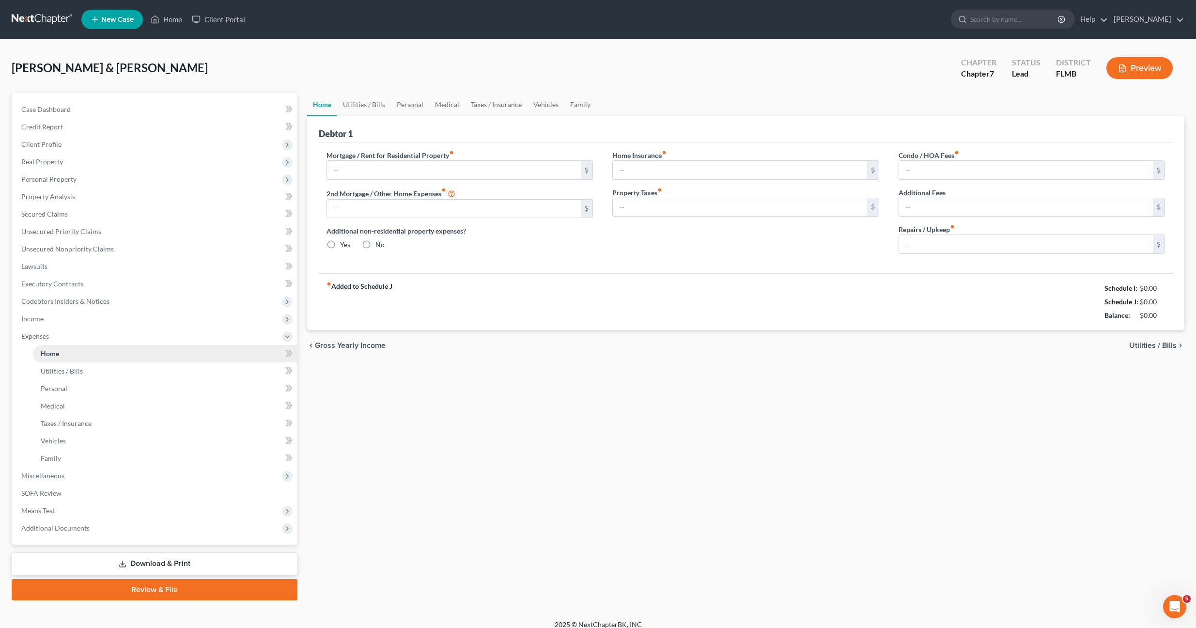
type input "0.00"
radio input "true"
type input "0.00"
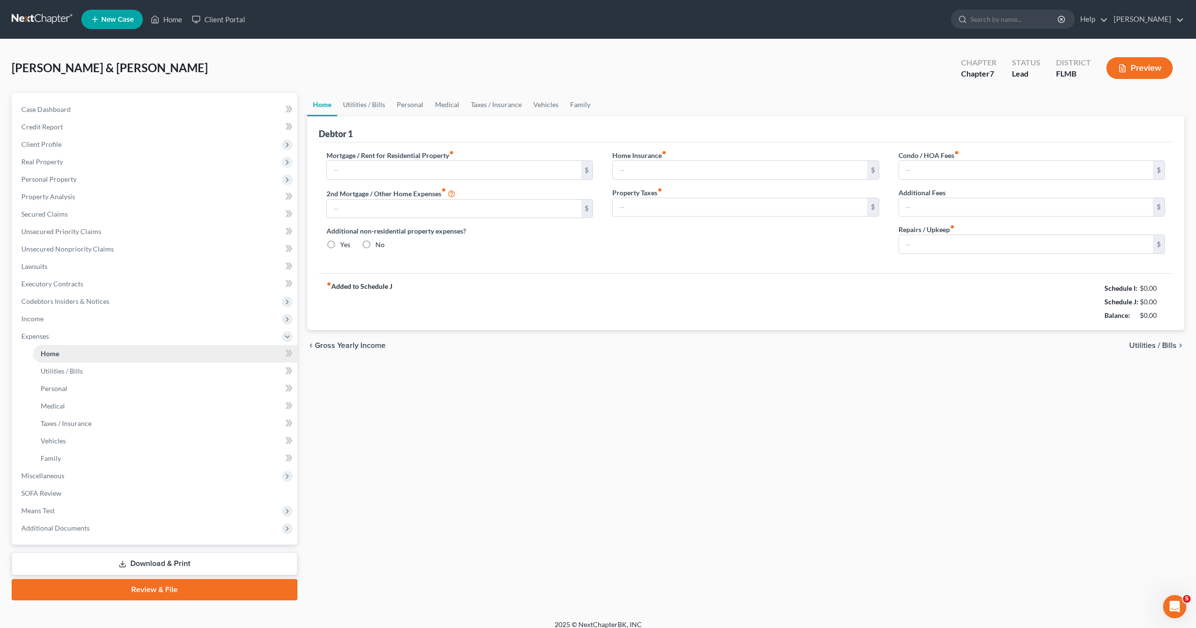
type input "0.00"
click at [428, 340] on div "chevron_left Gross Yearly Income Utilities / Bills chevron_right" at bounding box center [745, 345] width 877 height 31
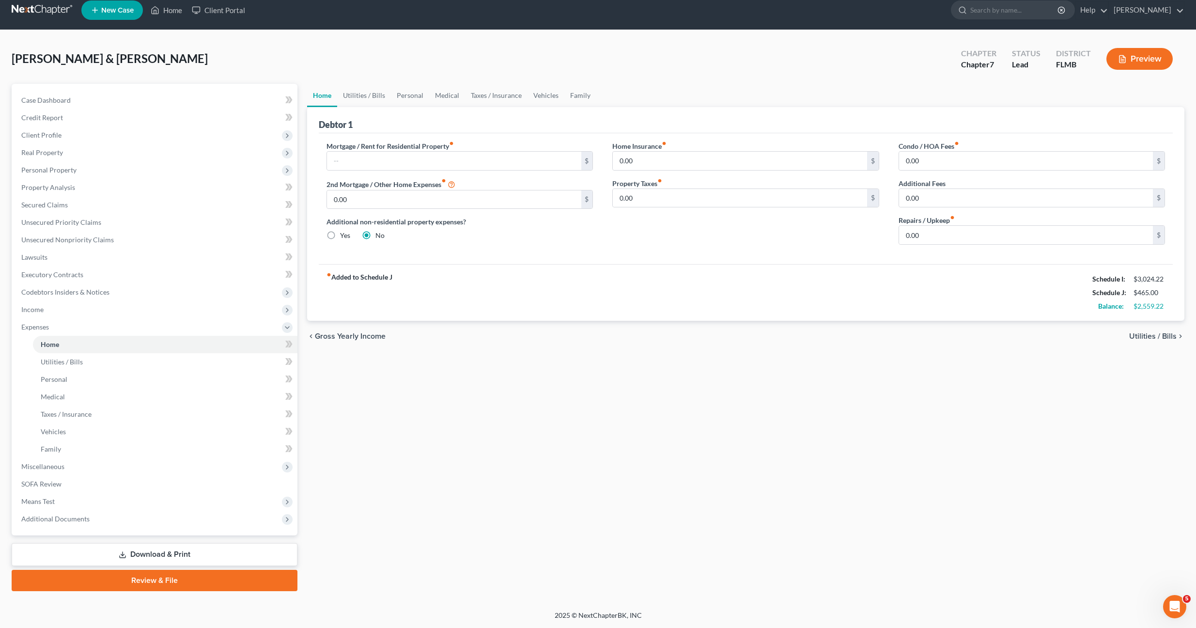
click at [434, 373] on div "Home Utilities / Bills Personal Medical Taxes / Insurance Vehicles Family Debto…" at bounding box center [745, 337] width 887 height 507
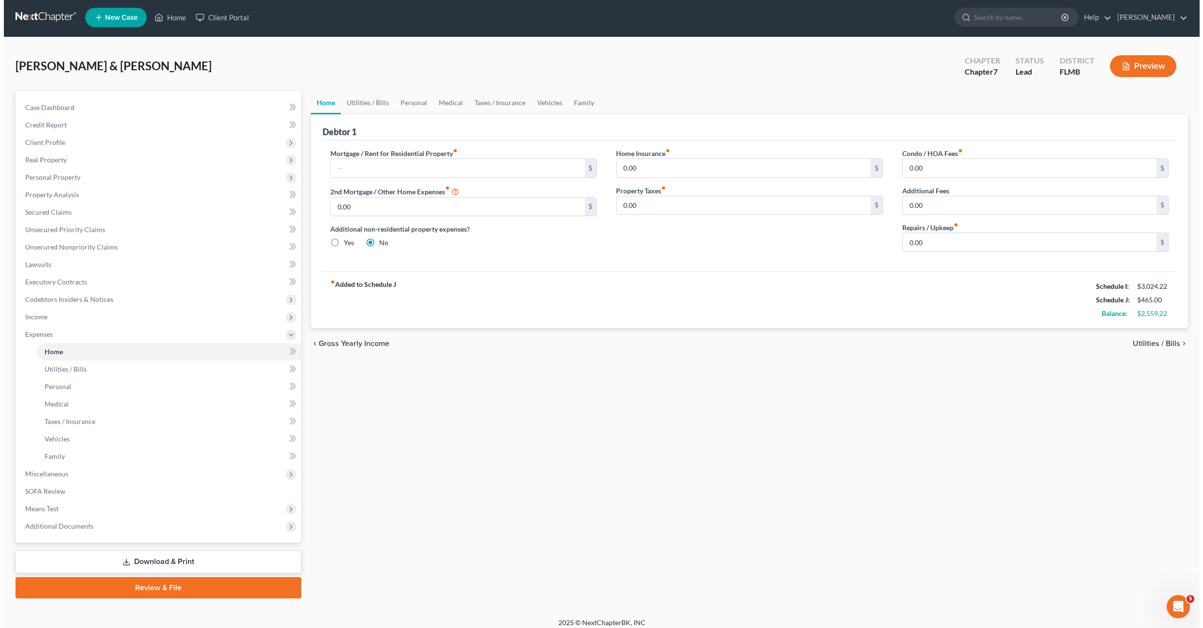
scroll to position [0, 0]
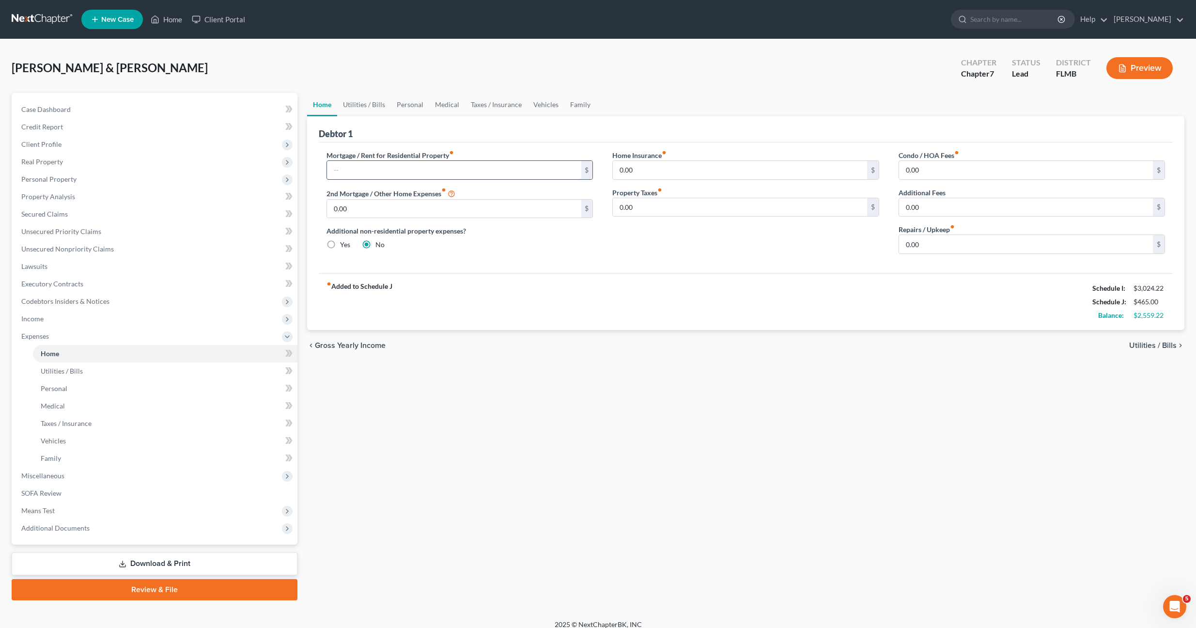
click at [415, 173] on input "text" at bounding box center [454, 170] width 254 height 18
click at [36, 218] on link "Secured Claims" at bounding box center [156, 213] width 284 height 17
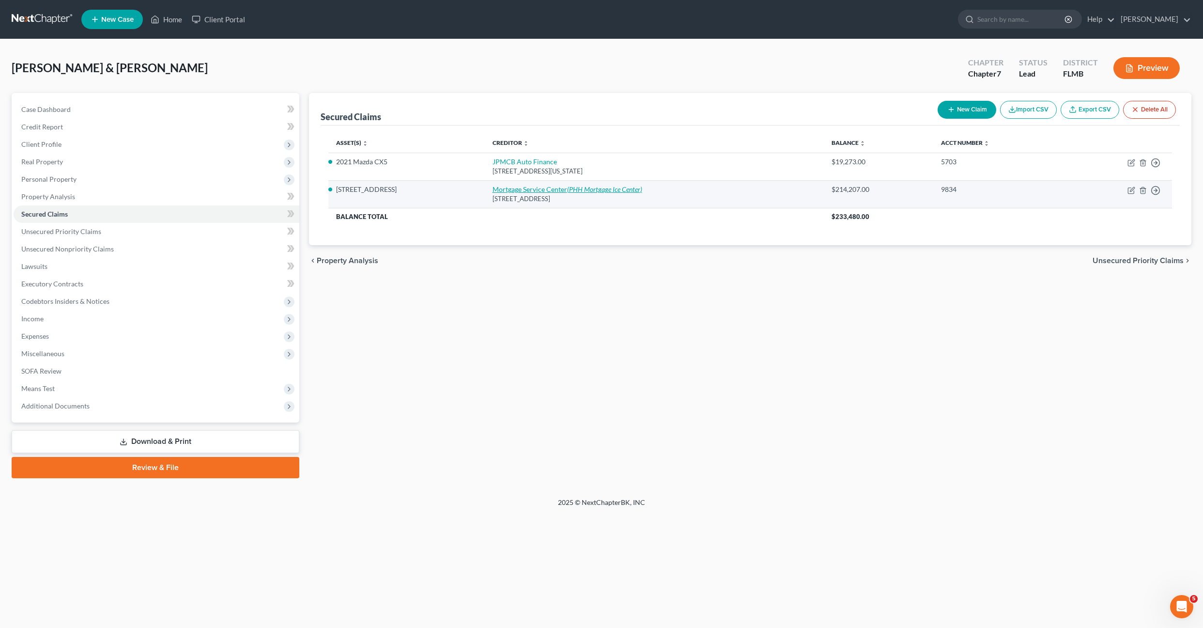
click at [609, 193] on icon "(PHH Mortgage Ice Center)" at bounding box center [604, 189] width 75 height 8
select select "33"
select select "2"
select select "0"
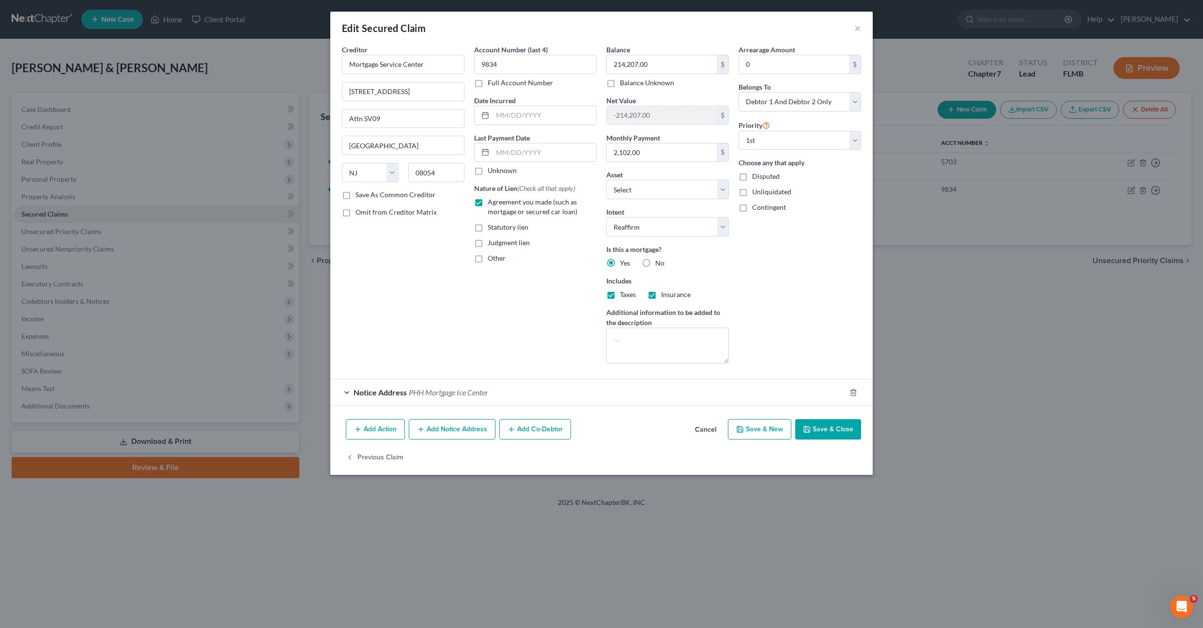
drag, startPoint x: 812, startPoint y: 305, endPoint x: 870, endPoint y: 525, distance: 227.4
click at [812, 305] on div "Arrearage Amount 0 $ Belongs To * Select Debtor 1 Only Debtor 2 Only Debtor 1 A…" at bounding box center [800, 208] width 132 height 326
click at [830, 430] on button "Save & Close" at bounding box center [828, 429] width 66 height 20
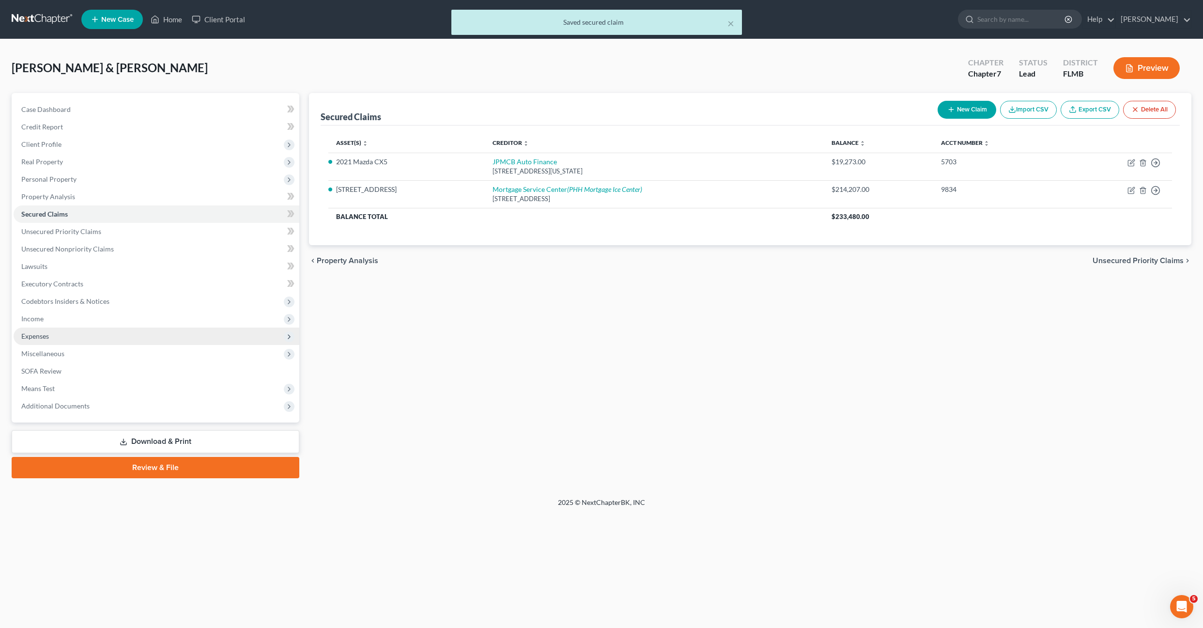
click at [45, 339] on span "Expenses" at bounding box center [35, 336] width 28 height 8
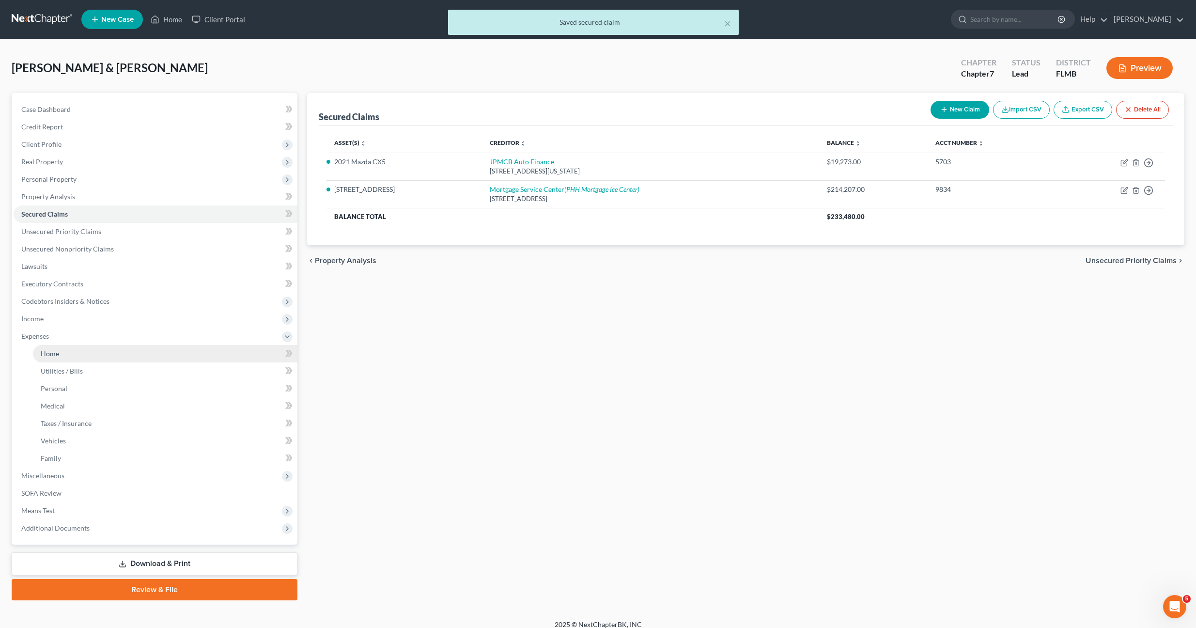
click at [53, 354] on span "Home" at bounding box center [50, 353] width 18 height 8
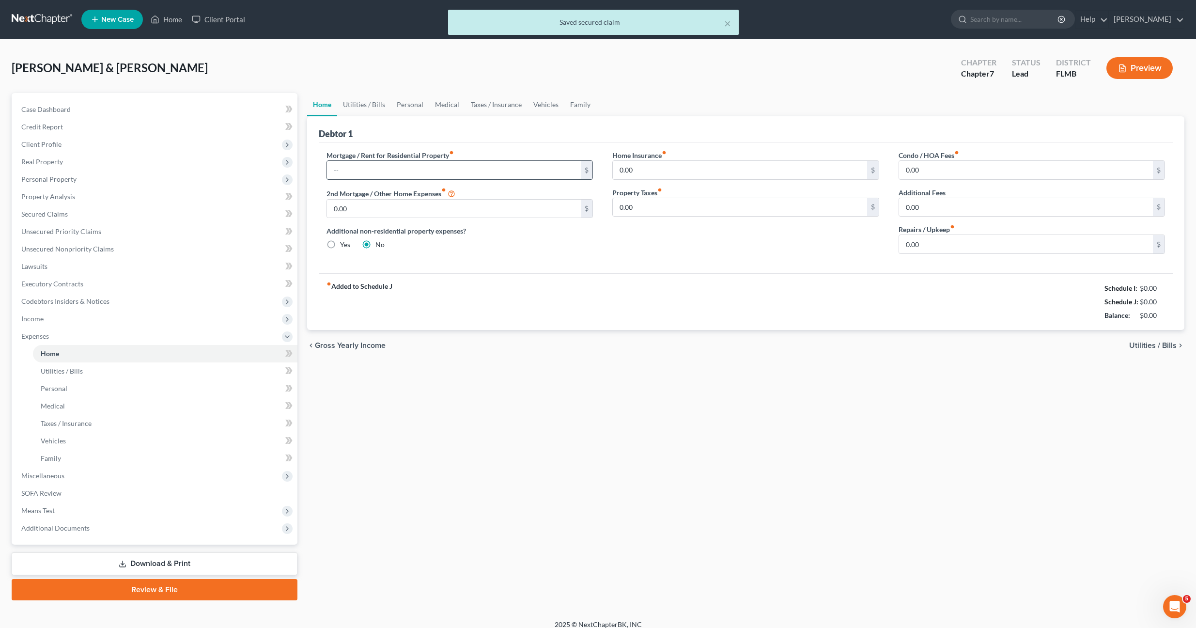
click at [393, 172] on input "text" at bounding box center [454, 170] width 254 height 18
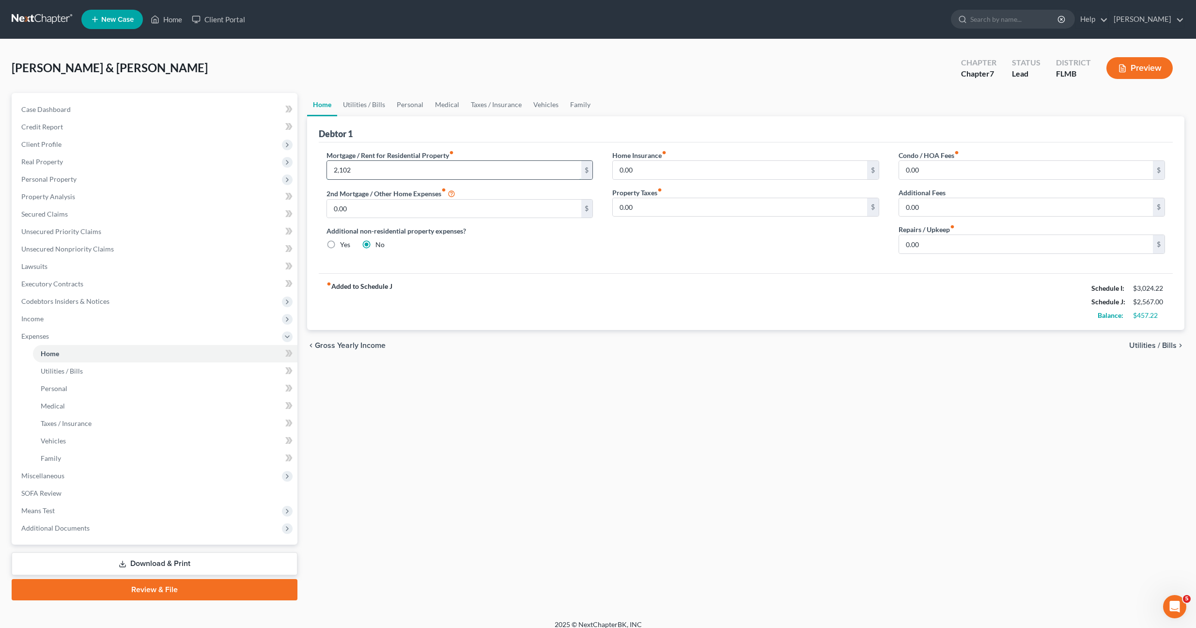
type input "2,102"
click at [56, 373] on span "Utilities / Bills" at bounding box center [62, 371] width 42 height 8
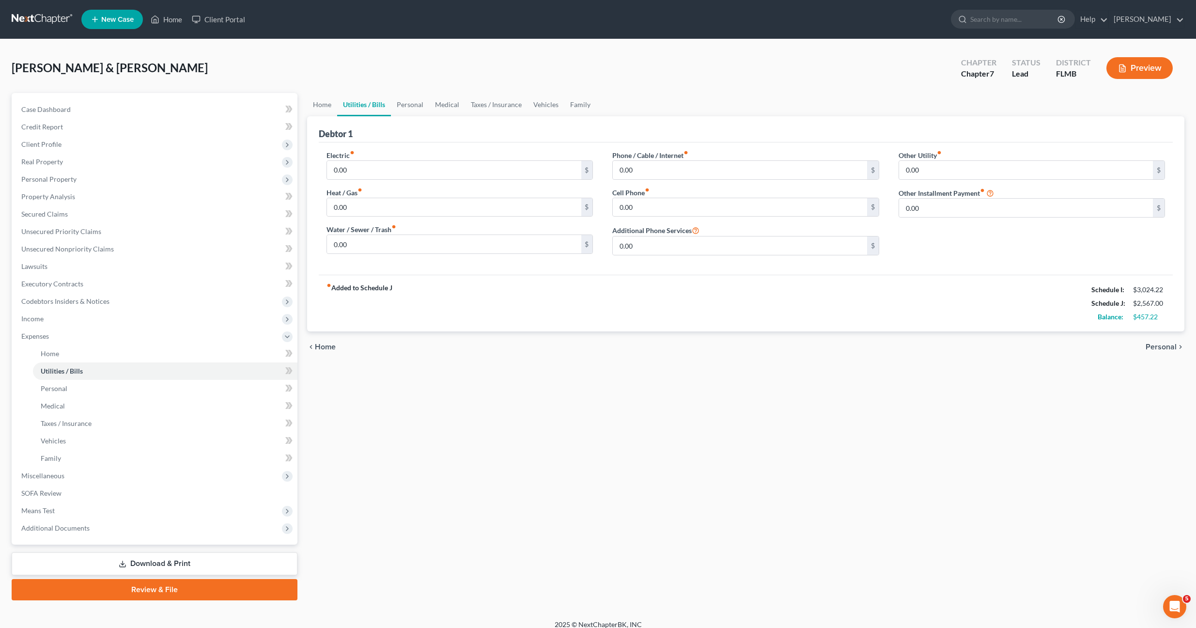
click at [358, 431] on div "Home Utilities / Bills Personal Medical Taxes / Insurance Vehicles Family Debto…" at bounding box center [745, 346] width 887 height 507
click at [59, 393] on link "Personal" at bounding box center [165, 388] width 264 height 17
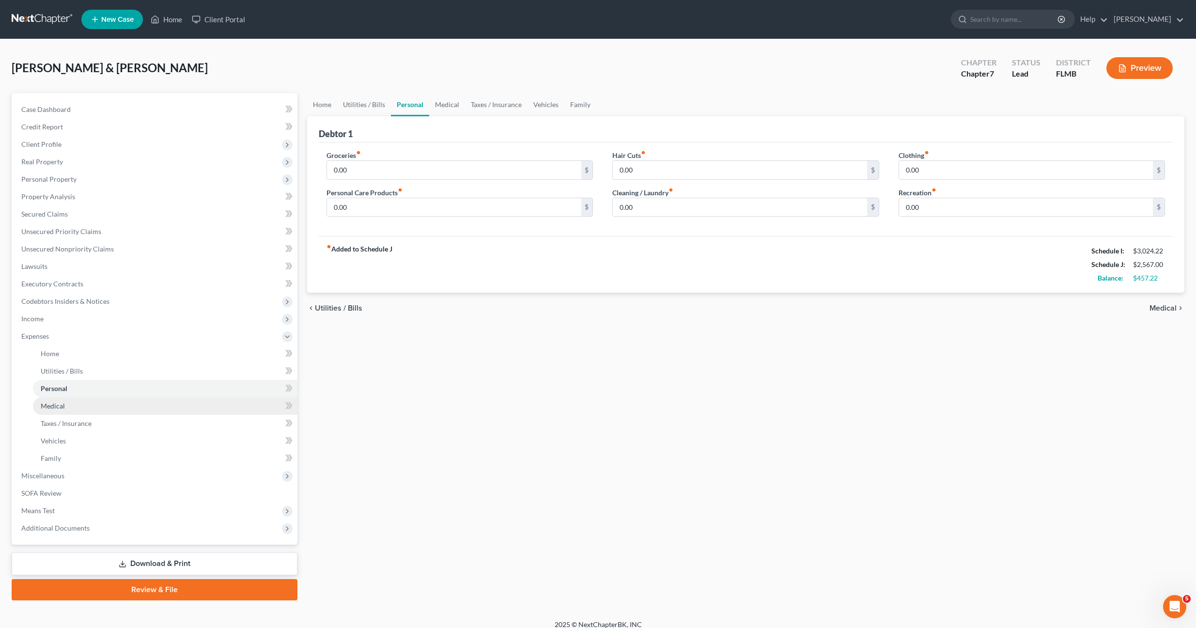
click at [59, 406] on span "Medical" at bounding box center [53, 406] width 24 height 8
